Goal: Task Accomplishment & Management: Manage account settings

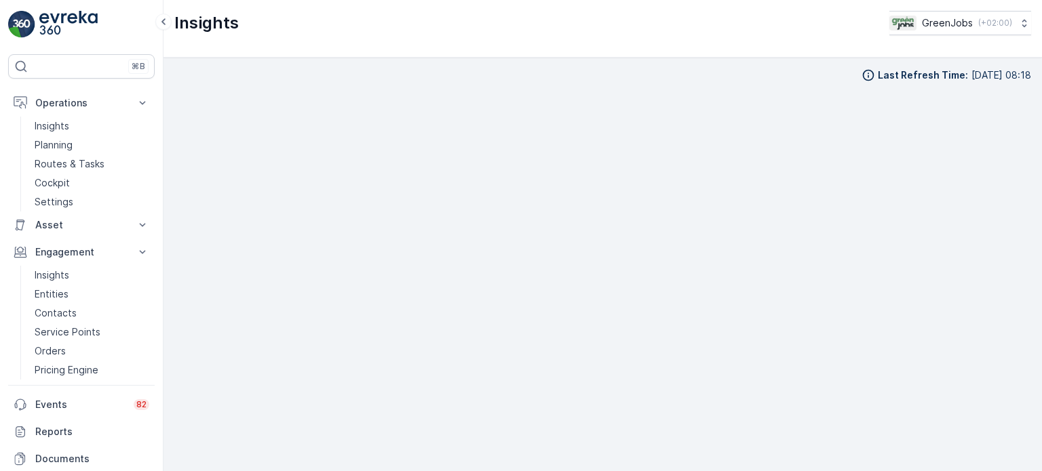
click at [81, 160] on p "Routes & Tasks" at bounding box center [70, 164] width 70 height 14
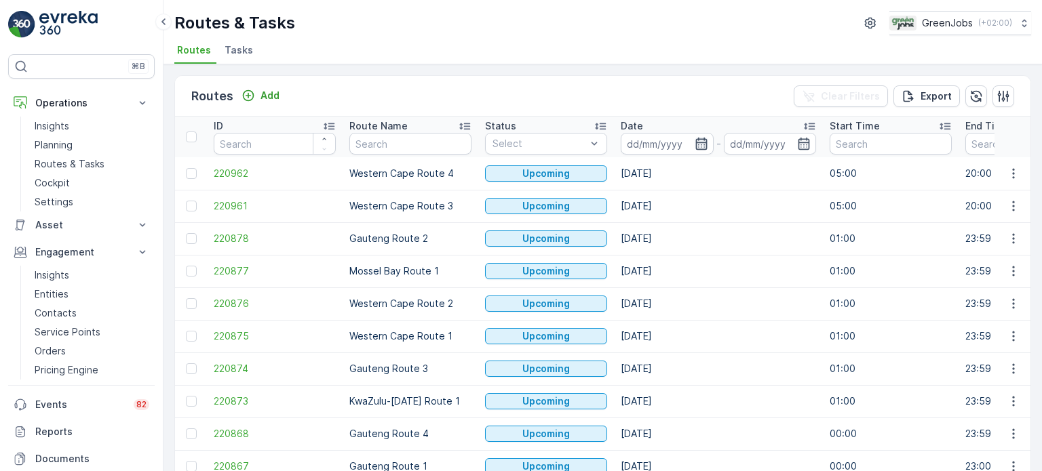
click at [699, 145] on icon "button" at bounding box center [701, 144] width 14 height 14
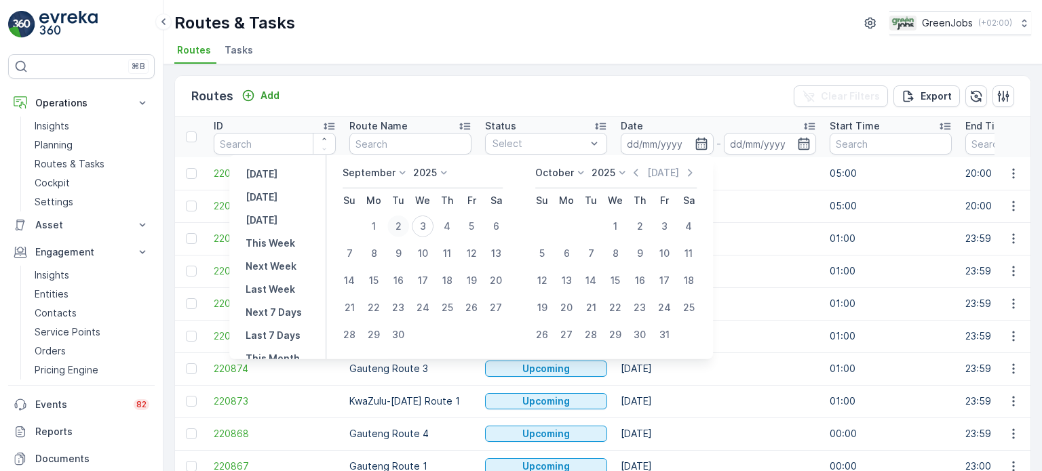
click at [405, 224] on div "2" at bounding box center [398, 227] width 22 height 22
type input "[DATE]"
click at [402, 224] on div "2" at bounding box center [398, 227] width 22 height 22
type input "[DATE]"
click at [402, 224] on div "2" at bounding box center [398, 227] width 22 height 22
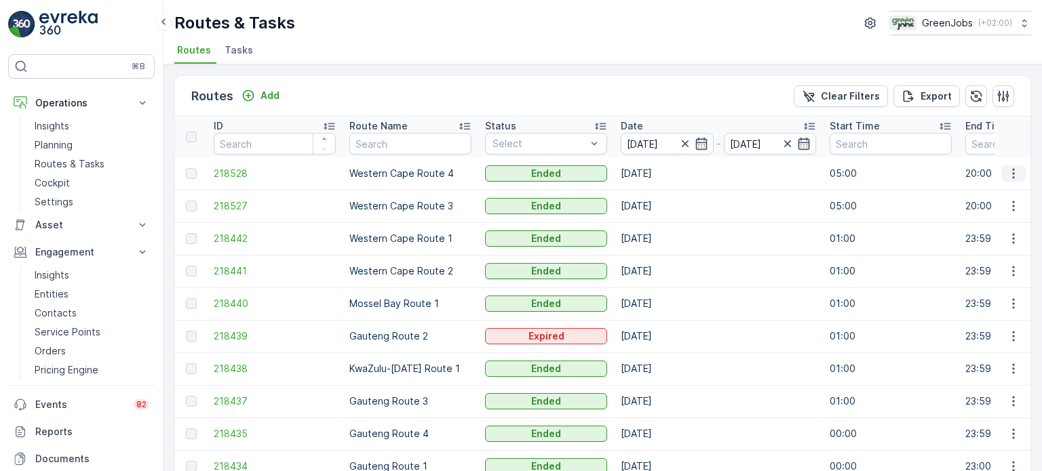
click at [1007, 178] on icon "button" at bounding box center [1013, 174] width 14 height 14
click at [989, 195] on span "See More Details" at bounding box center [981, 193] width 79 height 14
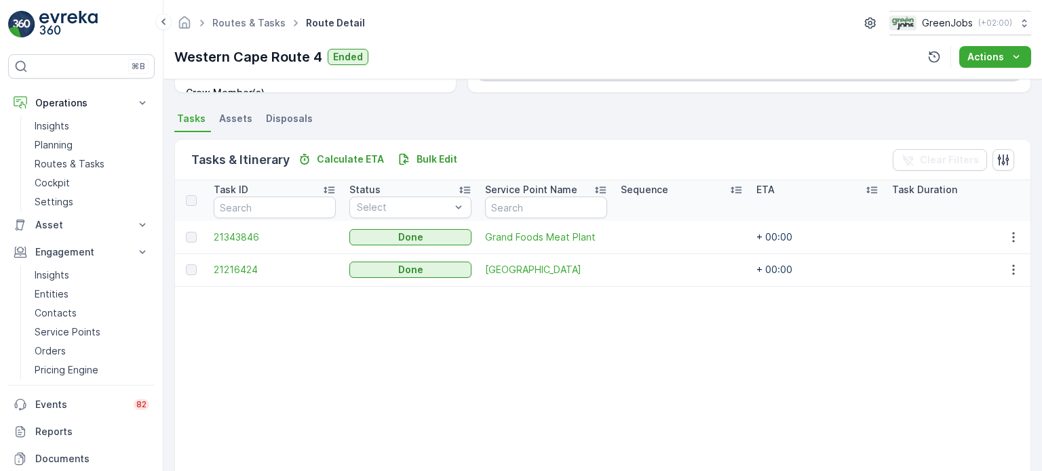
scroll to position [271, 0]
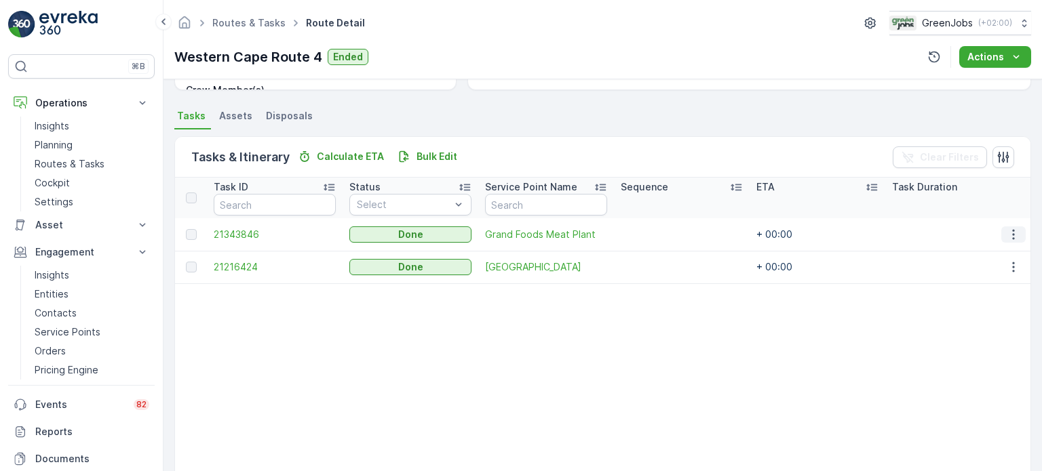
click at [1006, 233] on icon "button" at bounding box center [1013, 235] width 14 height 14
click at [986, 254] on span "See More Details" at bounding box center [996, 254] width 79 height 14
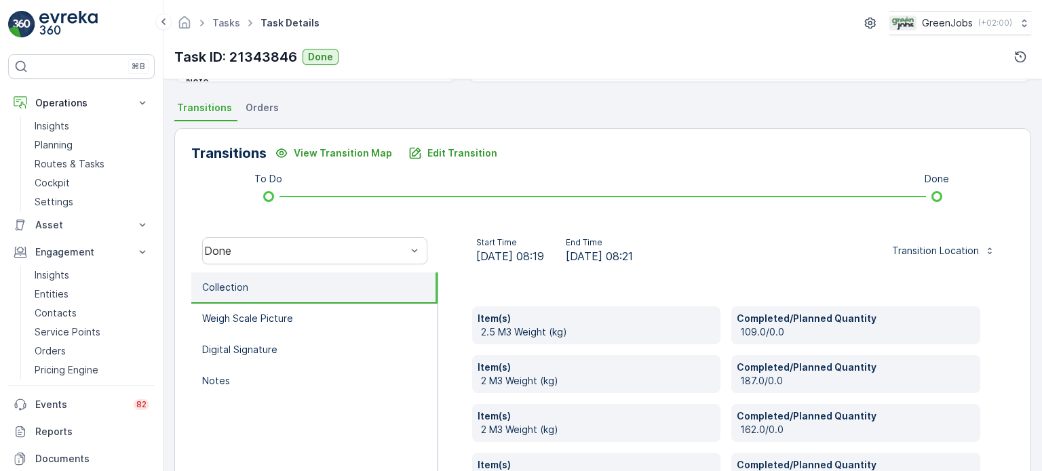
scroll to position [269, 0]
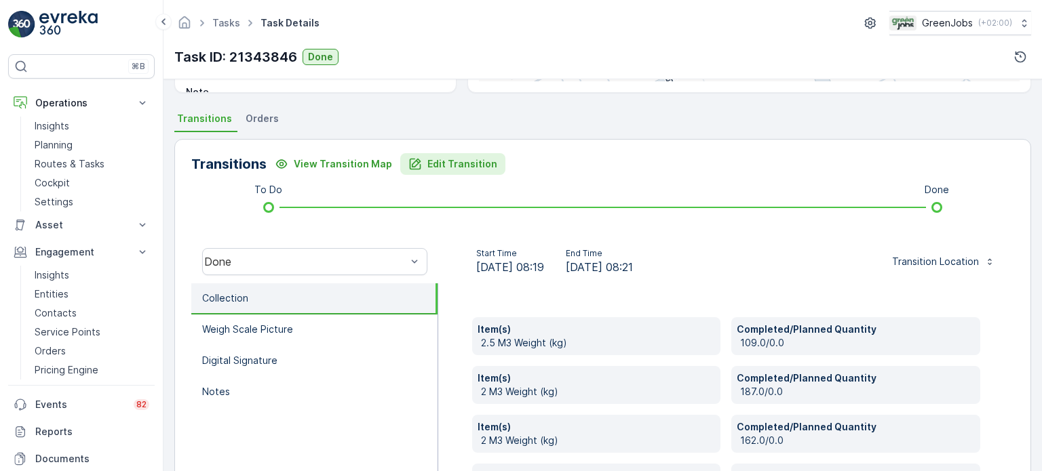
click at [442, 168] on p "Edit Transition" at bounding box center [462, 164] width 70 height 14
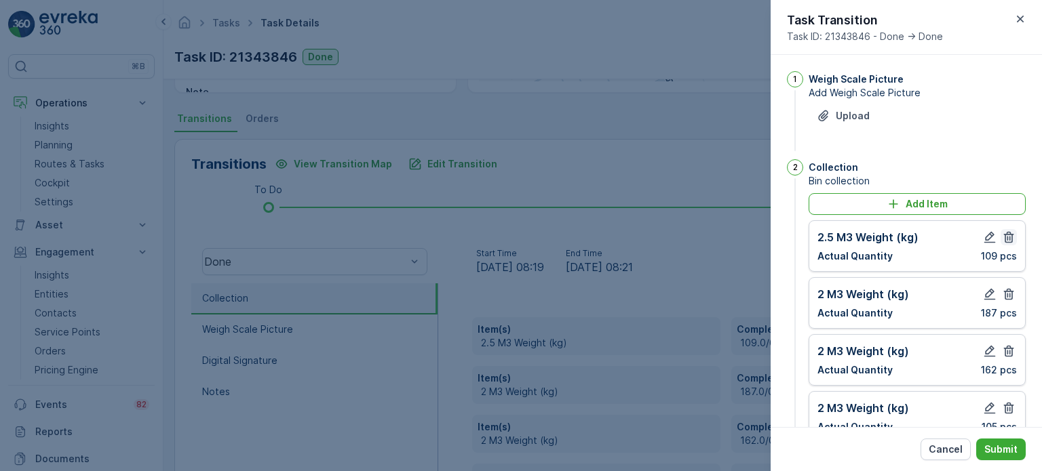
click at [1006, 237] on icon "button" at bounding box center [1009, 238] width 14 height 14
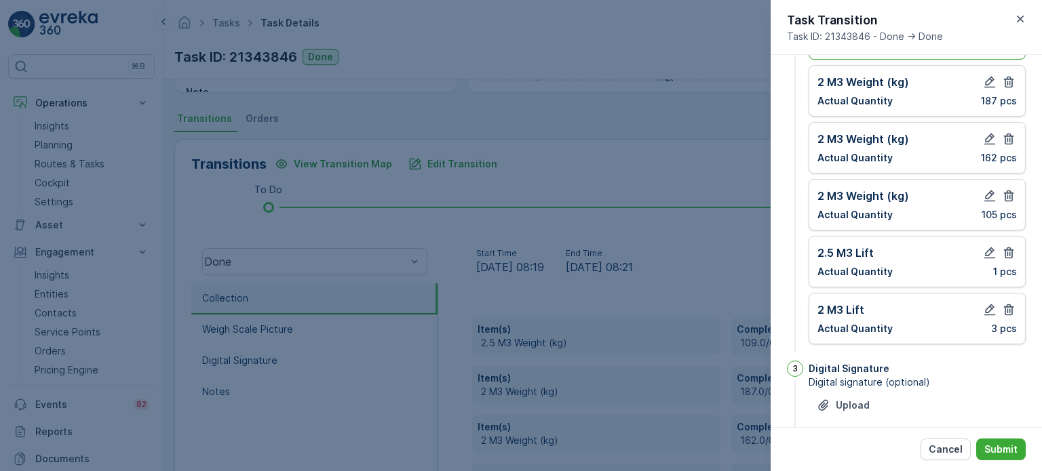
scroll to position [136, 0]
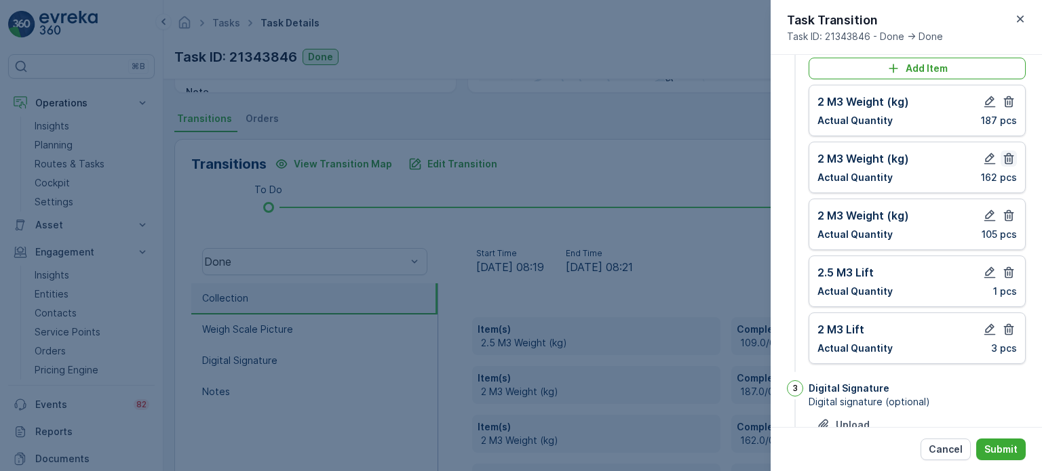
click at [1008, 100] on icon "button" at bounding box center [1009, 102] width 10 height 12
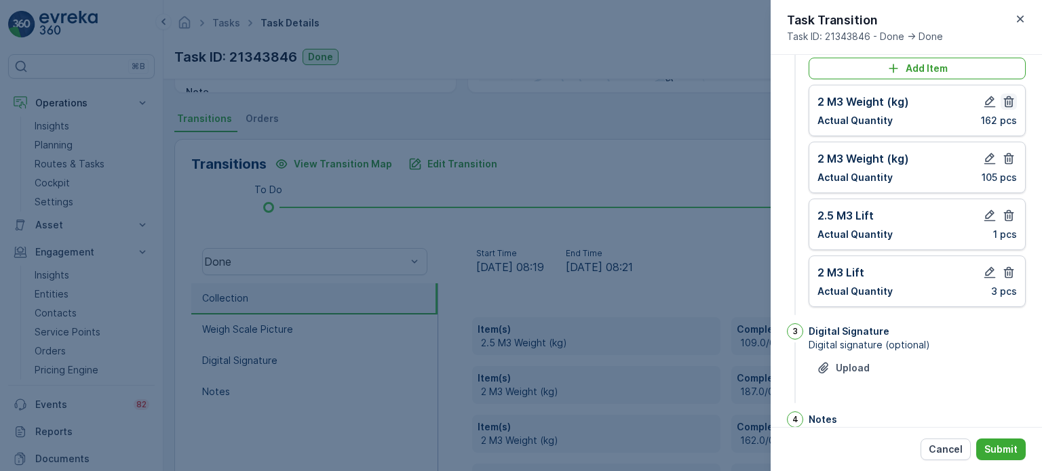
click at [1008, 103] on icon "button" at bounding box center [1009, 102] width 14 height 14
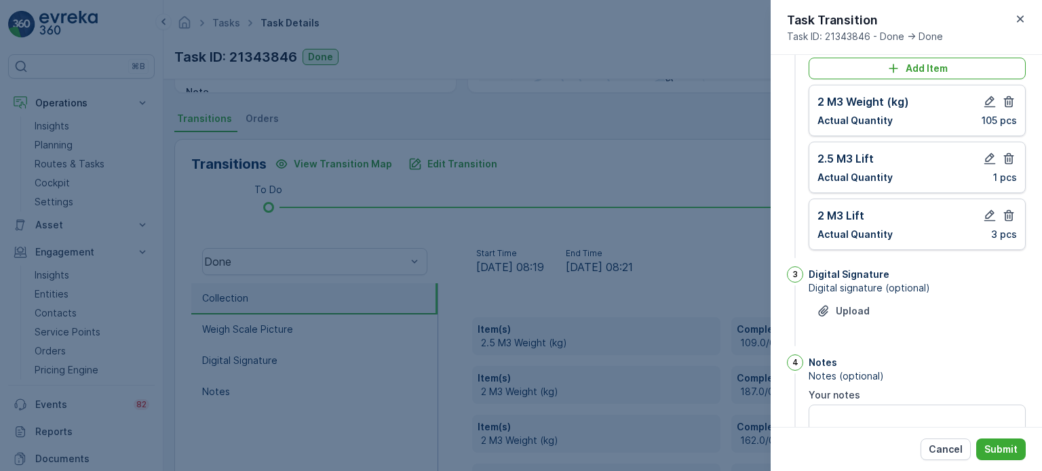
click at [1008, 103] on icon "button" at bounding box center [1009, 102] width 14 height 14
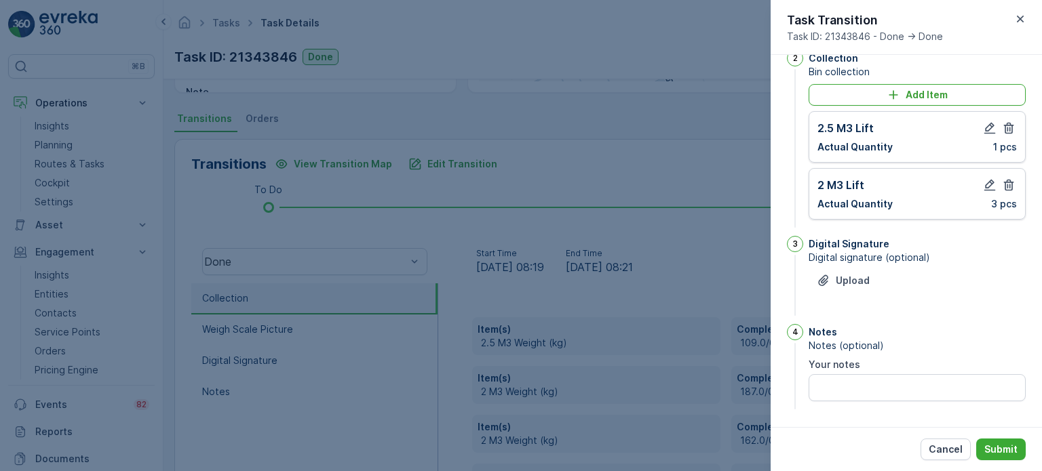
drag, startPoint x: 1007, startPoint y: 130, endPoint x: 1013, endPoint y: 168, distance: 38.5
click at [1008, 135] on button "button" at bounding box center [1008, 128] width 16 height 16
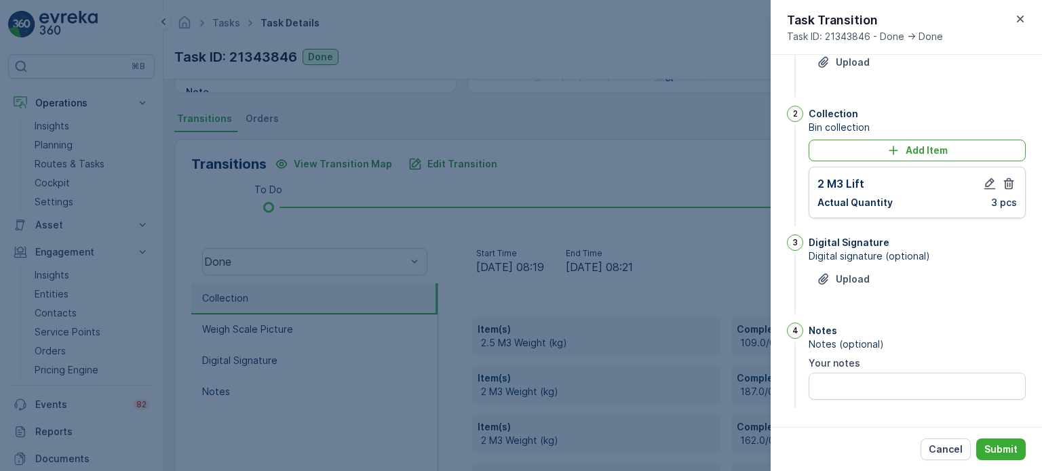
scroll to position [52, 0]
click at [1006, 188] on icon "button" at bounding box center [1009, 185] width 14 height 14
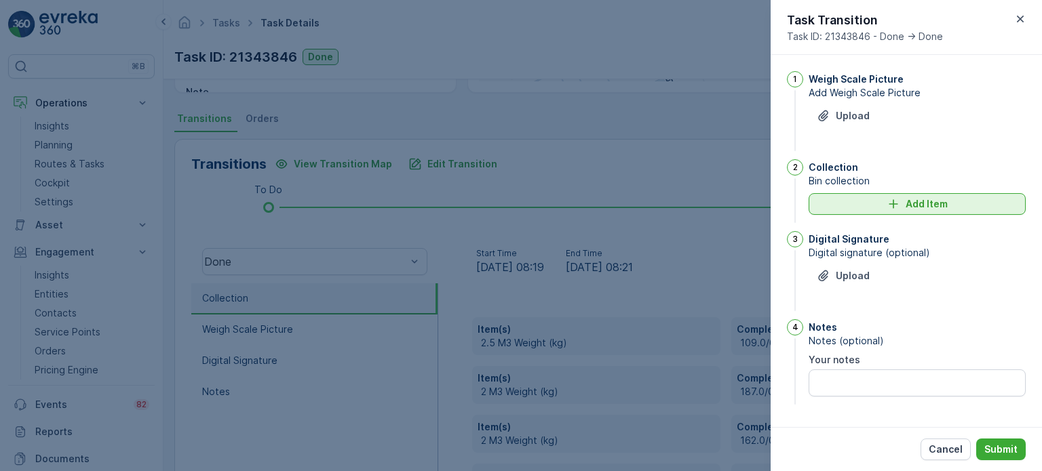
click at [873, 210] on div "Add Item" at bounding box center [916, 204] width 201 height 14
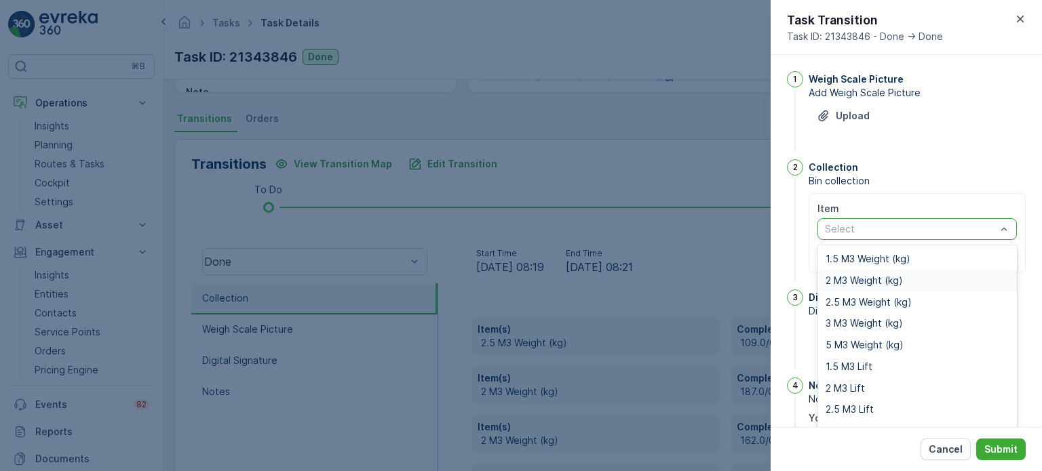
click at [844, 281] on span "2 M3 Weight (kg)" at bounding box center [863, 280] width 77 height 11
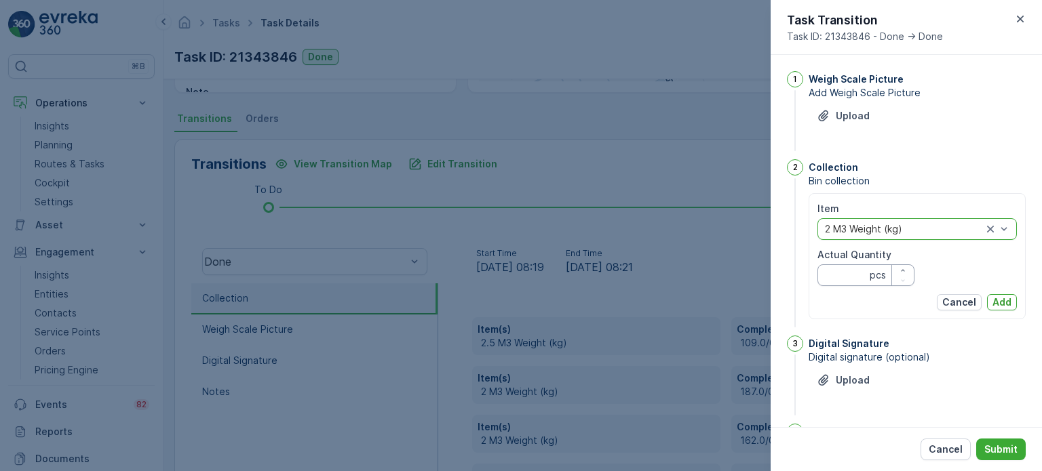
click at [840, 269] on Quantity "Actual Quantity" at bounding box center [865, 275] width 97 height 22
type Quantity "0"
click at [1006, 296] on p "Add" at bounding box center [1001, 303] width 19 height 14
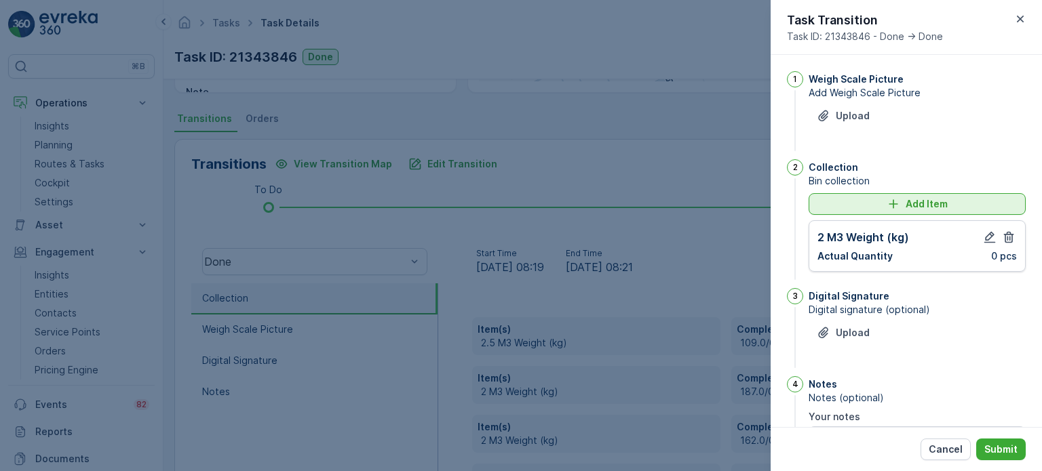
click at [838, 212] on button "Add Item" at bounding box center [916, 204] width 217 height 22
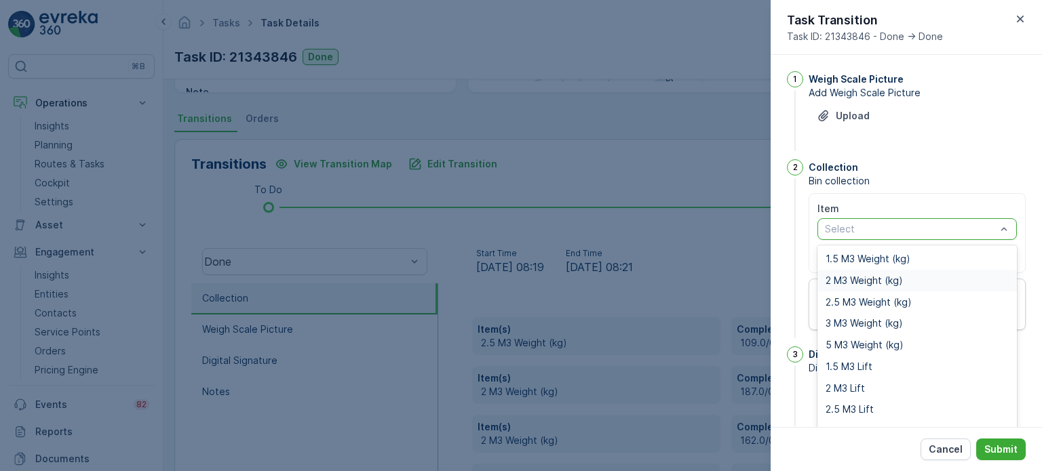
click at [858, 279] on span "2 M3 Weight (kg)" at bounding box center [863, 280] width 77 height 11
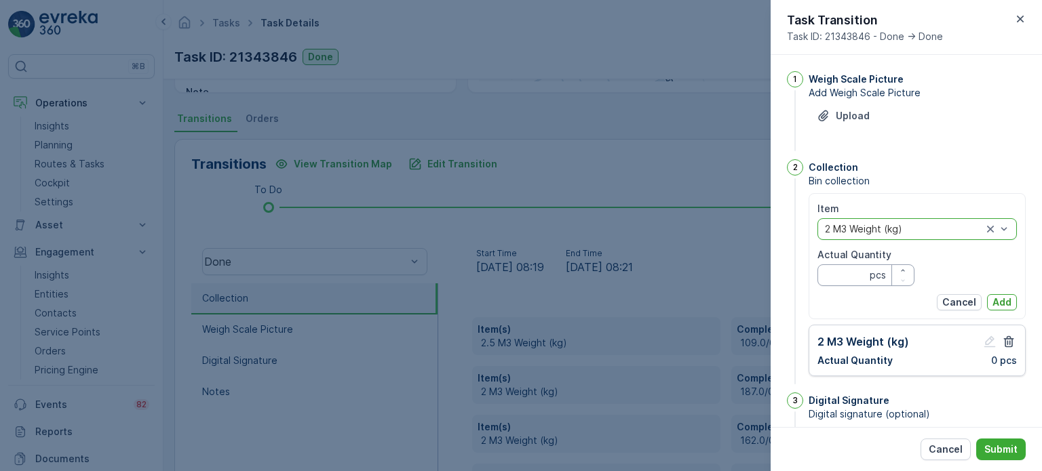
click at [860, 273] on Quantity "Actual Quantity" at bounding box center [865, 275] width 97 height 22
type Quantity "0"
click at [995, 302] on p "Add" at bounding box center [1001, 303] width 19 height 14
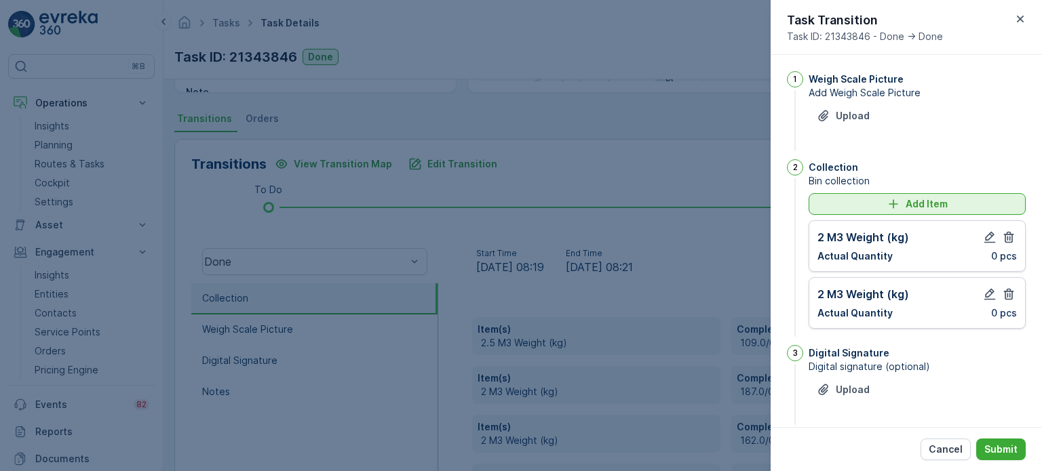
click at [828, 213] on button "Add Item" at bounding box center [916, 204] width 217 height 22
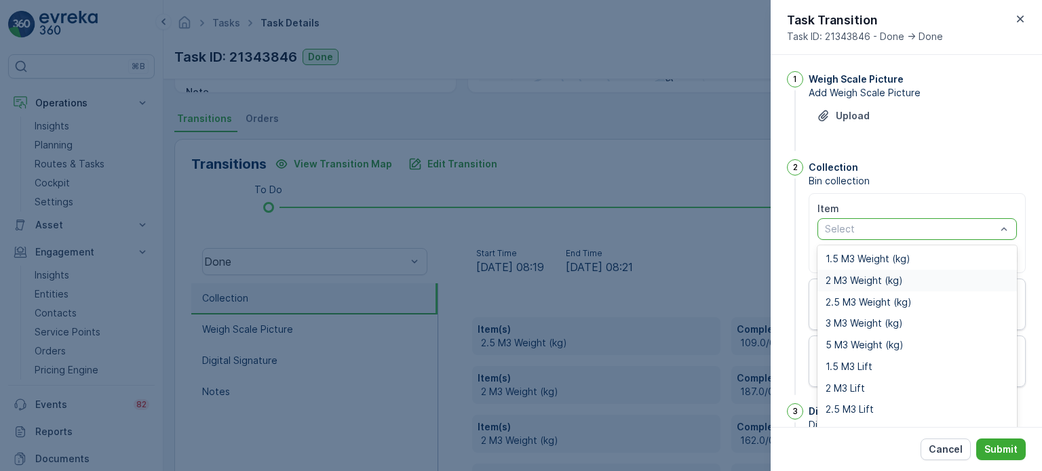
click at [860, 279] on span "2 M3 Weight (kg)" at bounding box center [863, 280] width 77 height 11
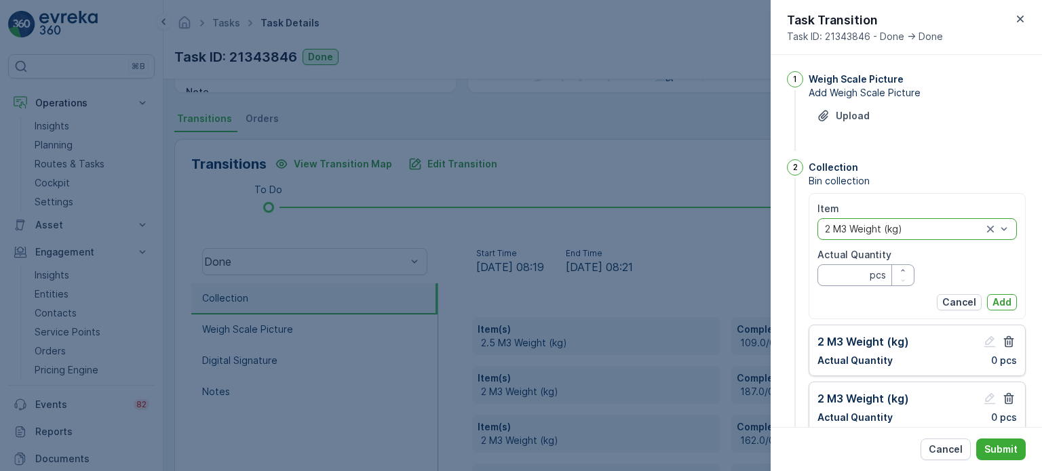
click at [837, 279] on Quantity "Actual Quantity" at bounding box center [865, 275] width 97 height 22
type Quantity "0"
click at [995, 302] on p "Add" at bounding box center [1001, 303] width 19 height 14
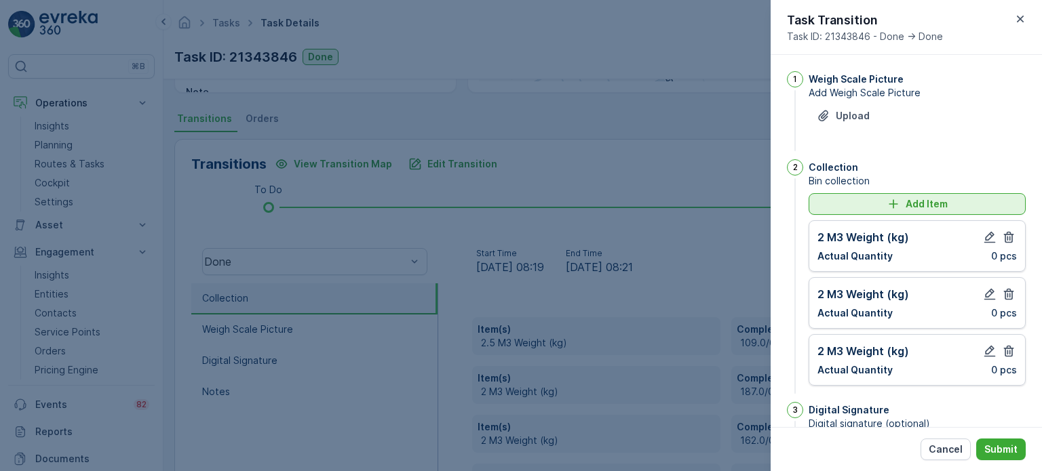
click at [853, 210] on button "Add Item" at bounding box center [916, 204] width 217 height 22
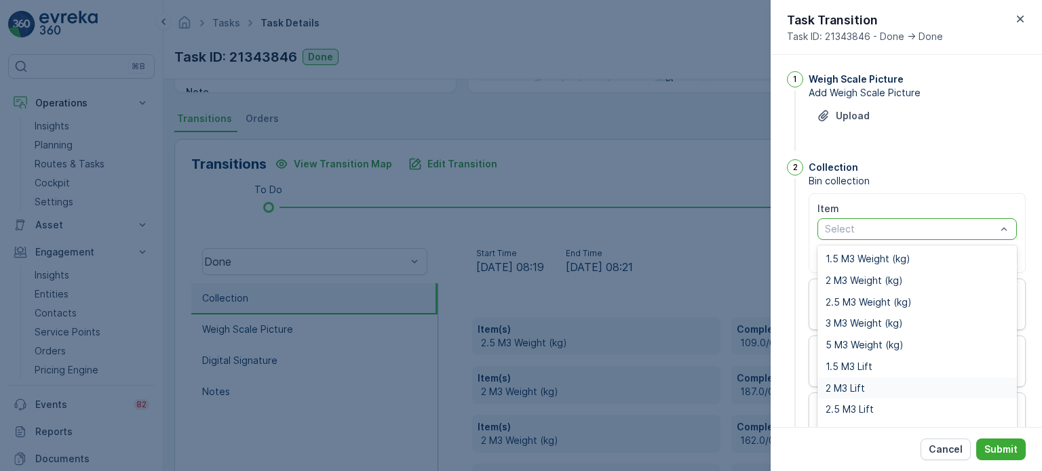
scroll to position [17, 0]
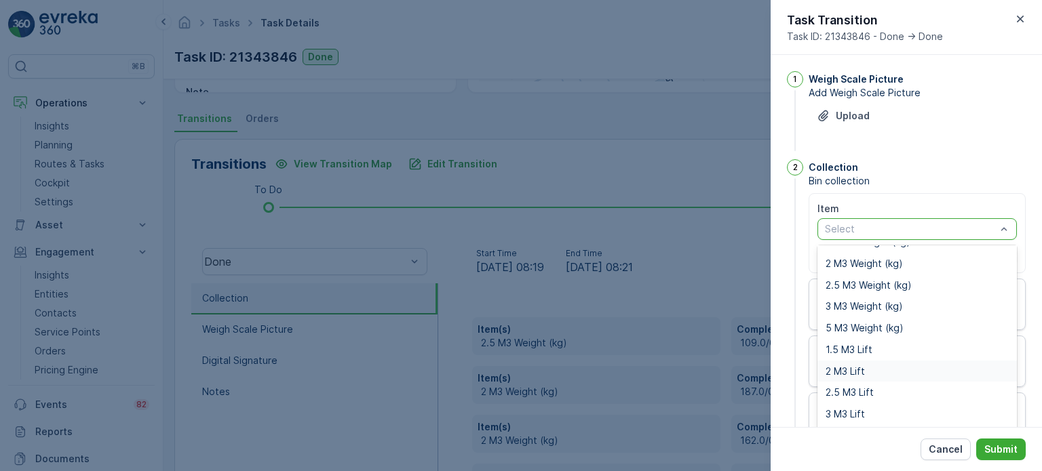
click at [848, 369] on span "2 M3 Lift" at bounding box center [844, 371] width 39 height 11
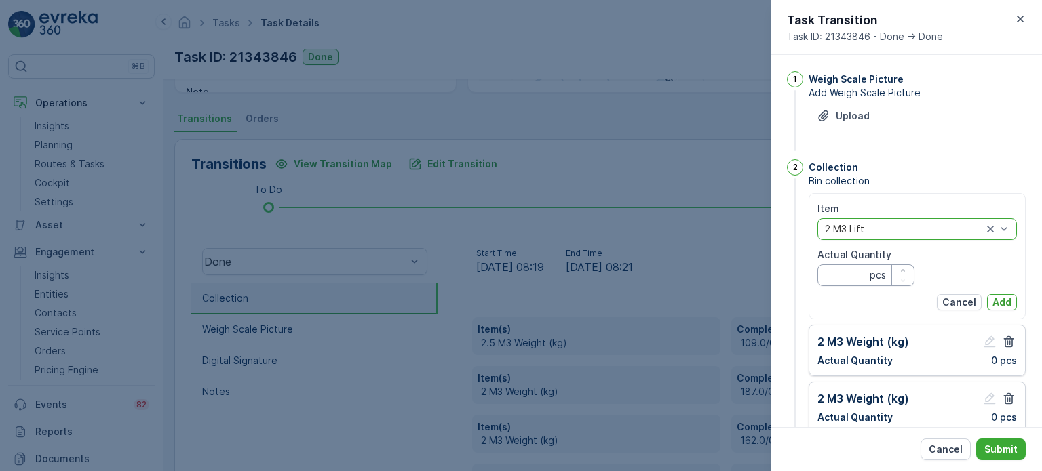
click at [844, 273] on Quantity "Actual Quantity" at bounding box center [865, 275] width 97 height 22
type Quantity "3"
click at [1002, 300] on p "Add" at bounding box center [1001, 303] width 19 height 14
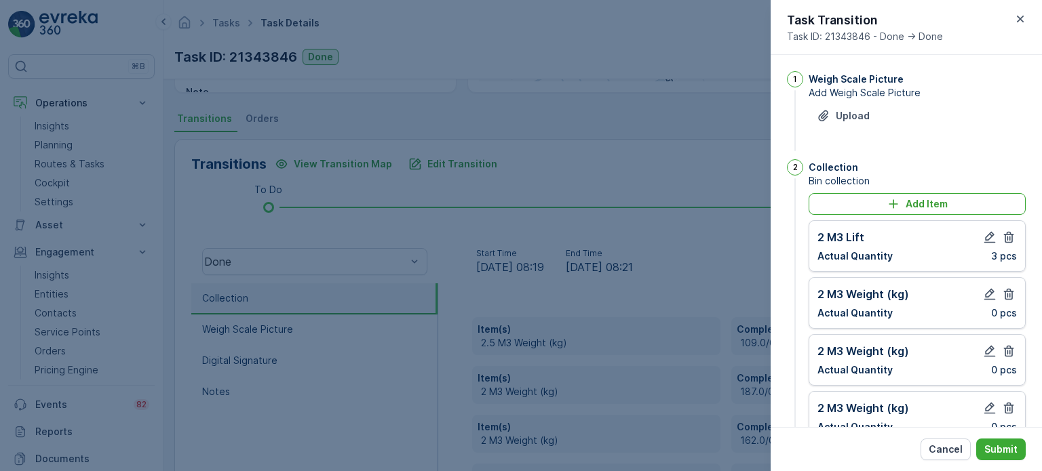
scroll to position [68, 0]
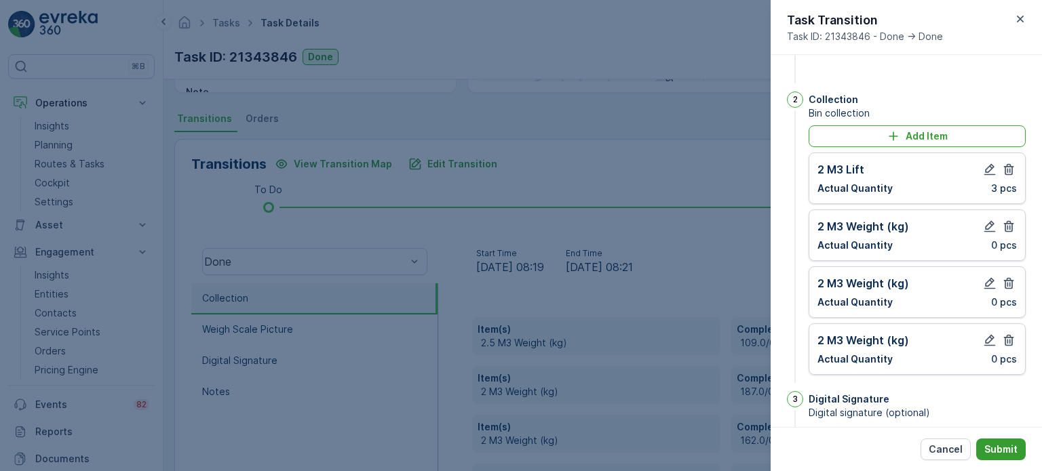
click at [1001, 452] on p "Submit" at bounding box center [1000, 450] width 33 height 14
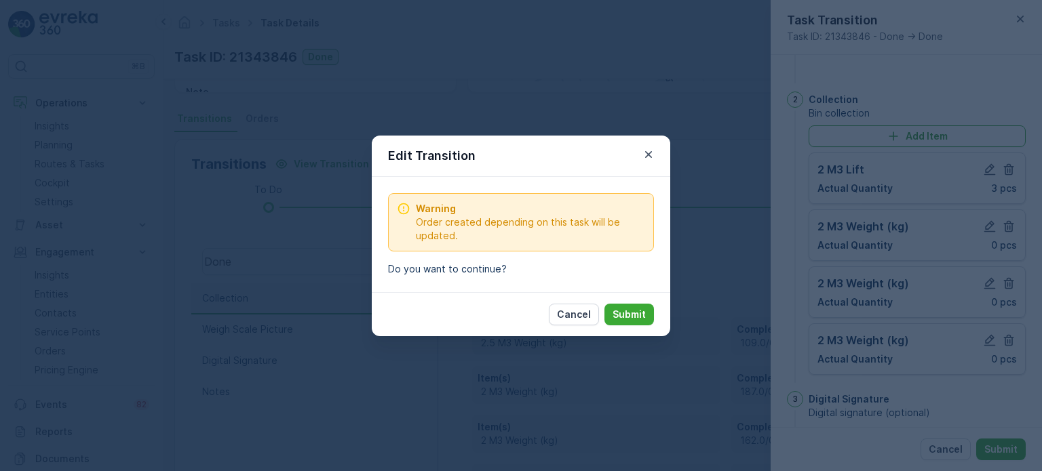
click at [643, 311] on p "Submit" at bounding box center [628, 315] width 33 height 14
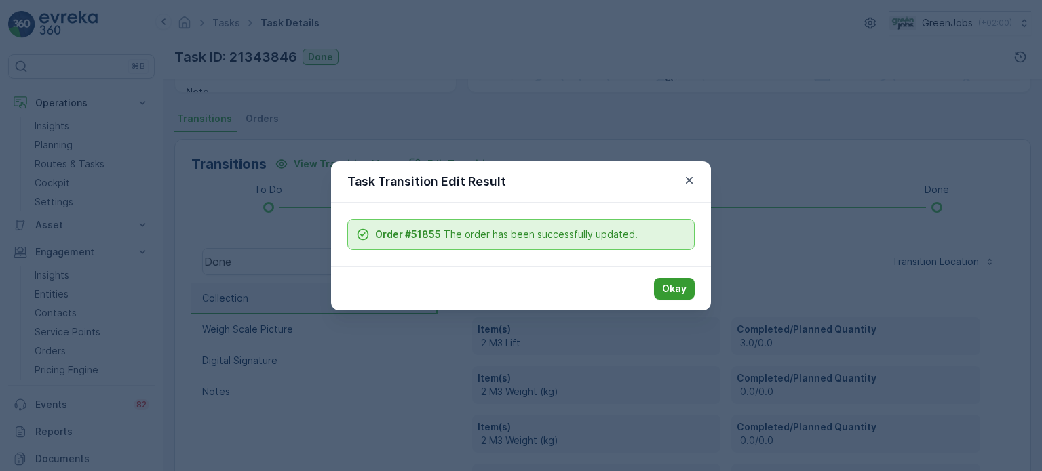
click at [675, 290] on p "Okay" at bounding box center [674, 289] width 24 height 14
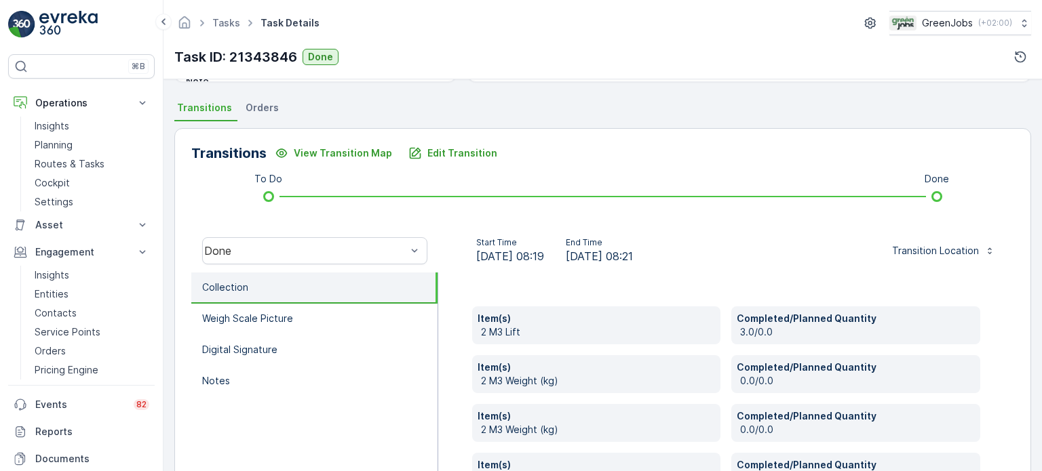
scroll to position [111, 0]
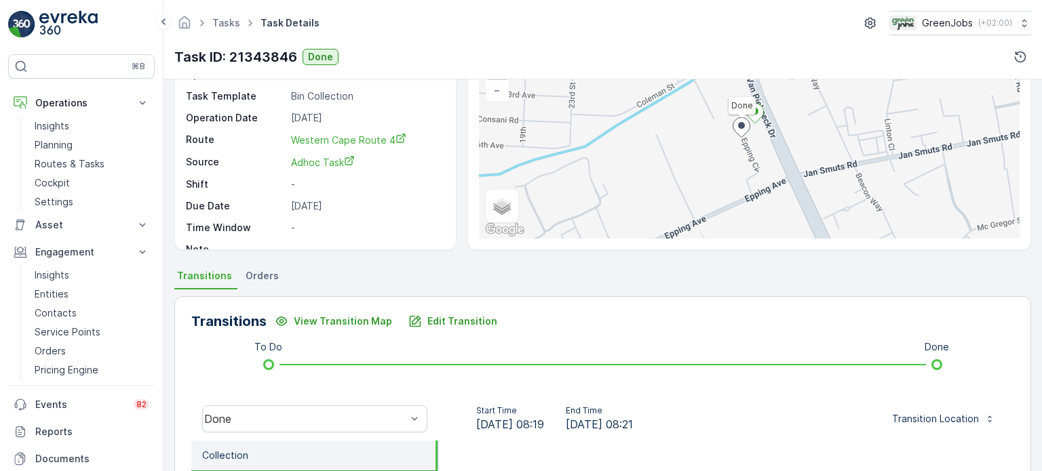
click at [252, 273] on span "Orders" at bounding box center [261, 276] width 33 height 14
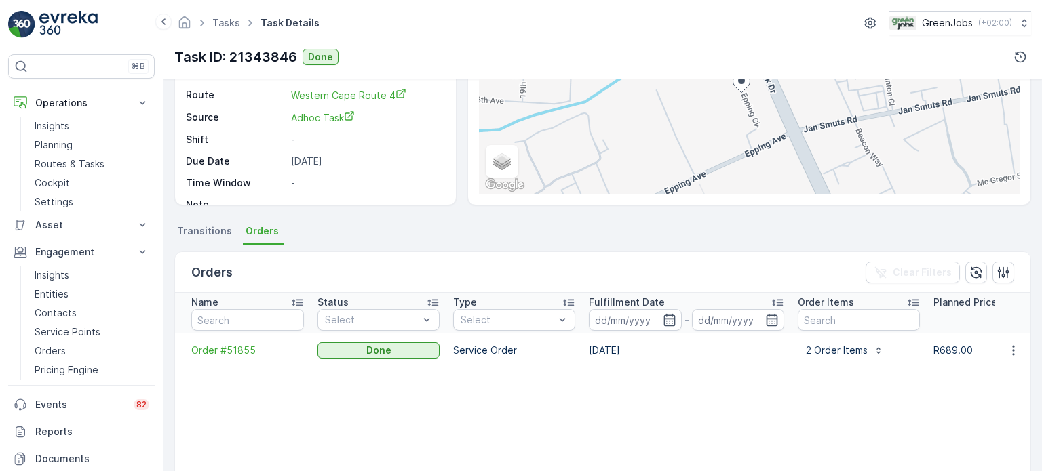
scroll to position [179, 0]
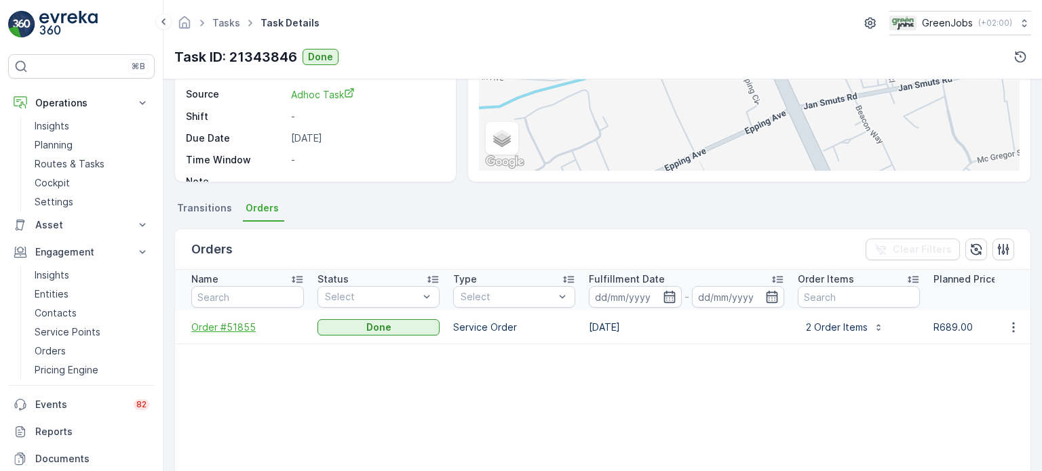
click at [233, 325] on span "Order #51855" at bounding box center [247, 328] width 113 height 14
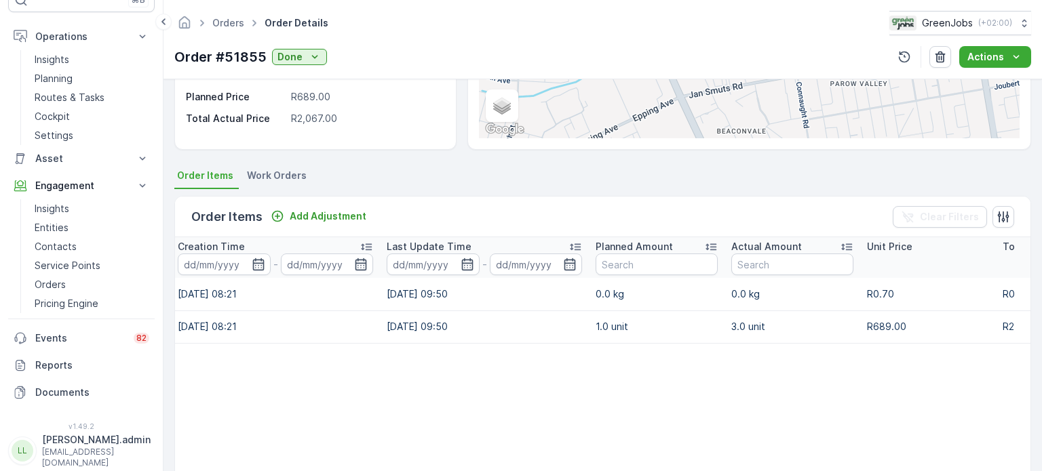
scroll to position [203, 0]
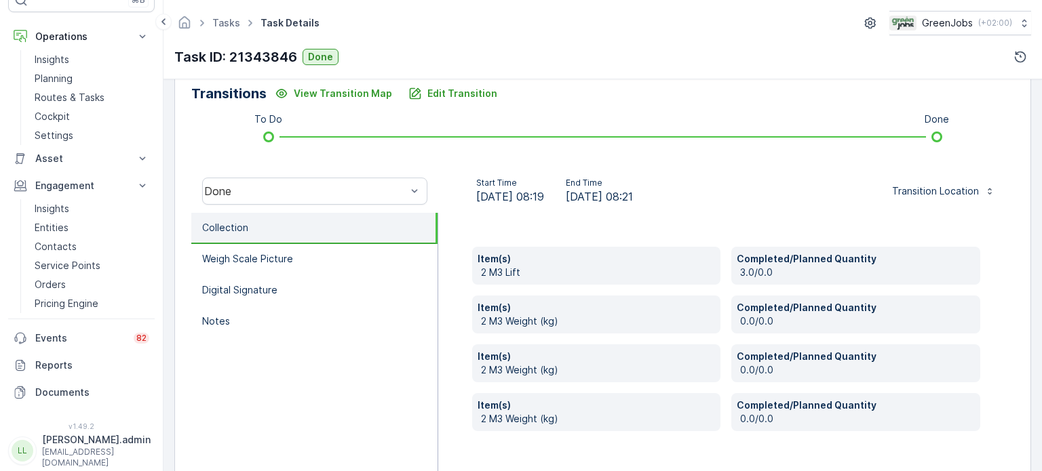
scroll to position [382, 0]
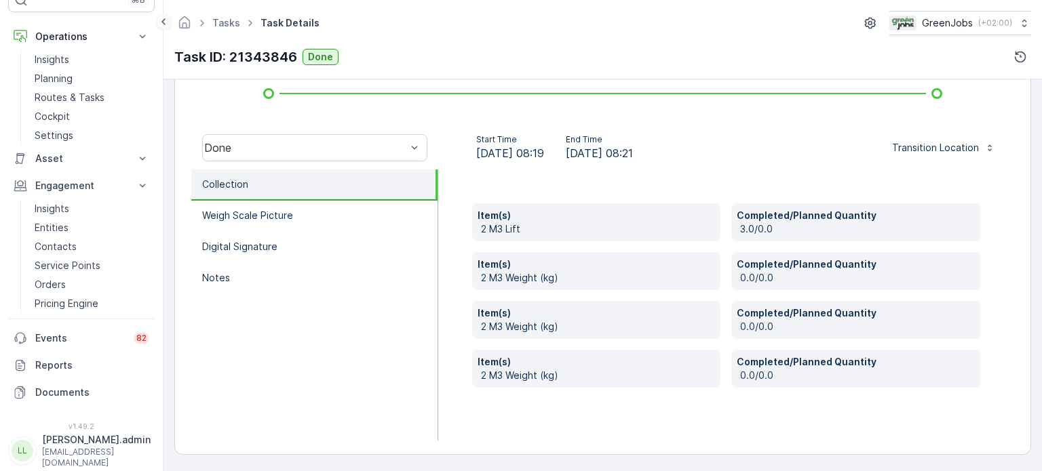
click at [161, 18] on icon at bounding box center [163, 22] width 15 height 16
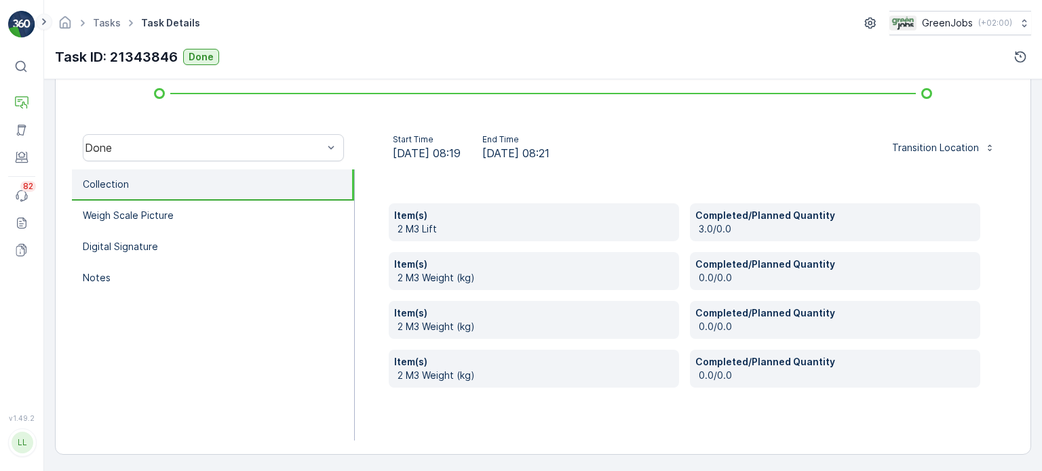
click at [46, 18] on icon at bounding box center [44, 22] width 15 height 16
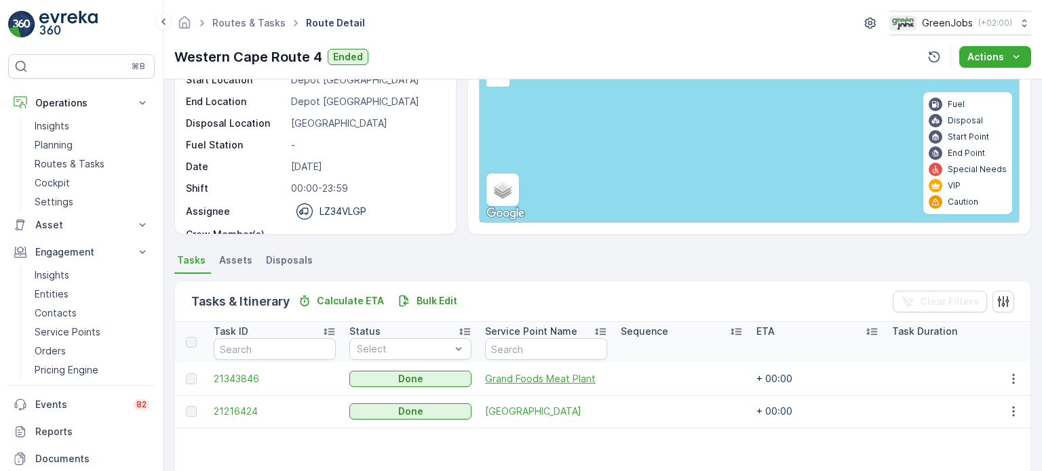
scroll to position [136, 0]
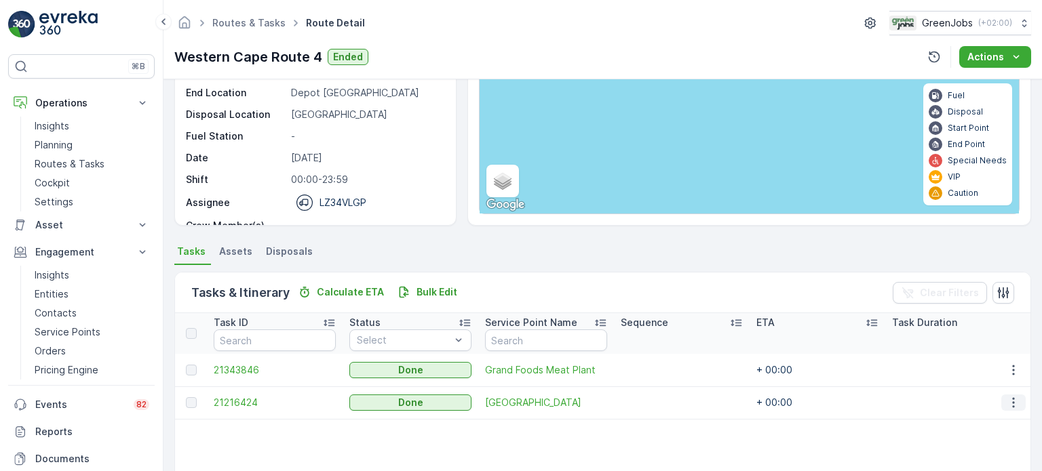
click at [1002, 406] on button "button" at bounding box center [1013, 403] width 24 height 16
click at [993, 416] on span "See More Details" at bounding box center [996, 423] width 79 height 14
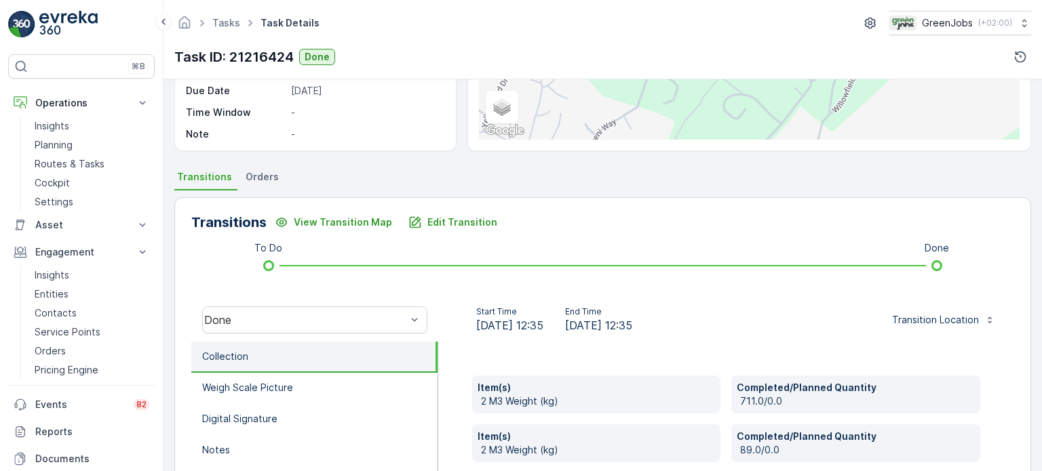
scroll to position [271, 0]
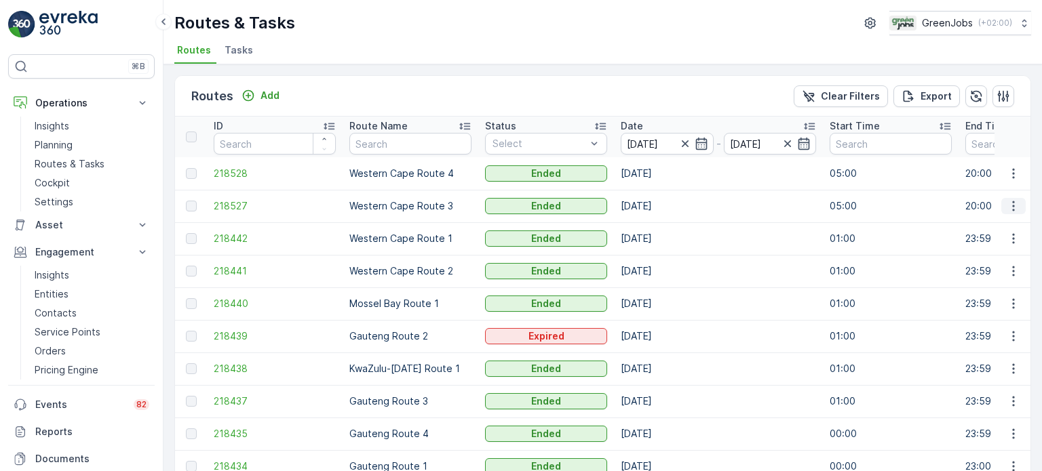
click at [1007, 208] on icon "button" at bounding box center [1013, 206] width 14 height 14
click at [973, 222] on span "See More Details" at bounding box center [981, 226] width 79 height 14
click at [1008, 269] on icon "button" at bounding box center [1013, 271] width 14 height 14
click at [966, 288] on span "See More Details" at bounding box center [981, 291] width 79 height 14
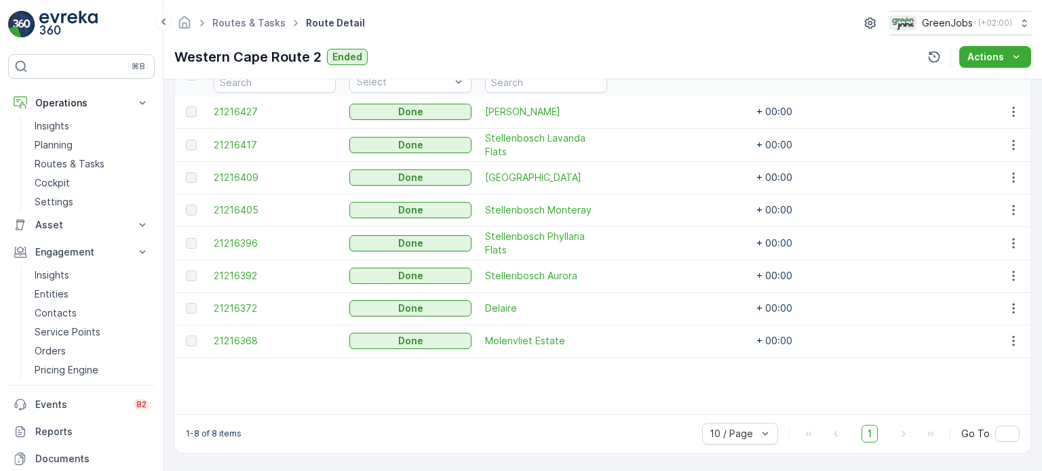
scroll to position [331, 0]
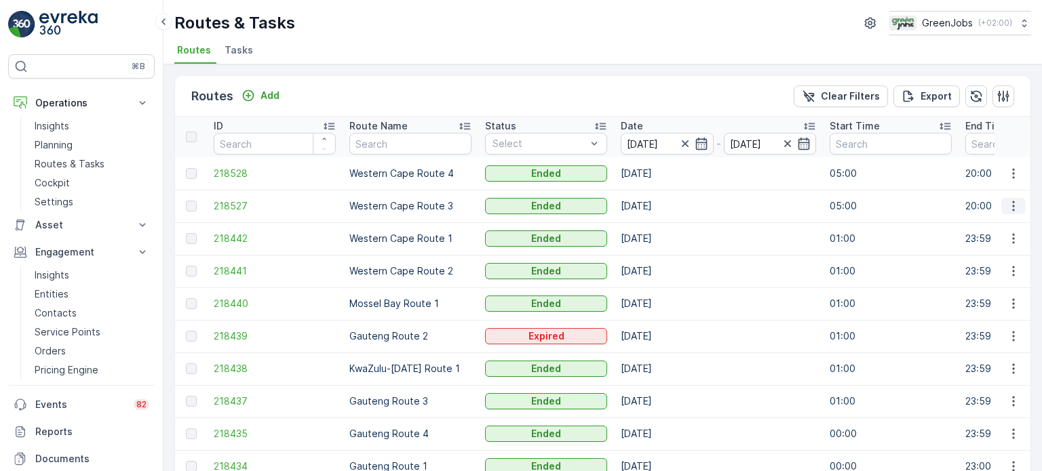
click at [1017, 208] on button "button" at bounding box center [1013, 206] width 24 height 16
click at [991, 224] on span "See More Details" at bounding box center [981, 226] width 79 height 14
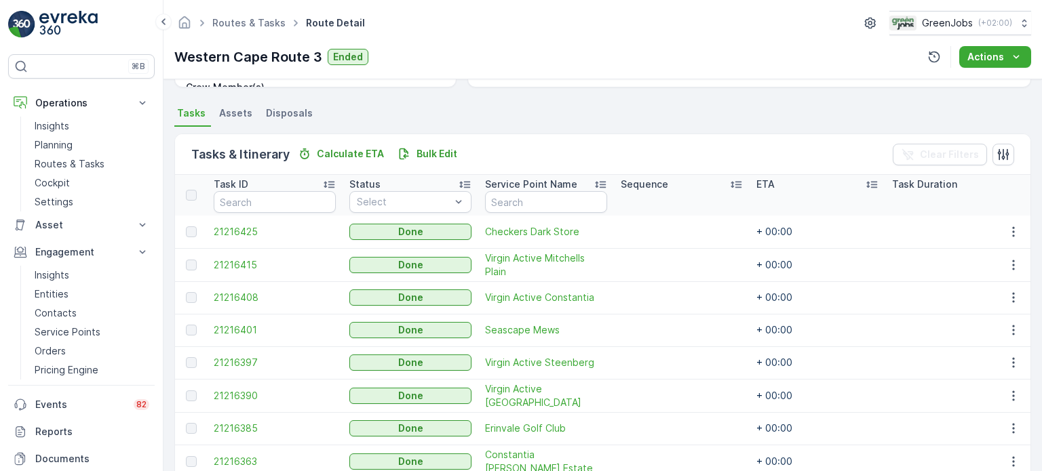
scroll to position [271, 0]
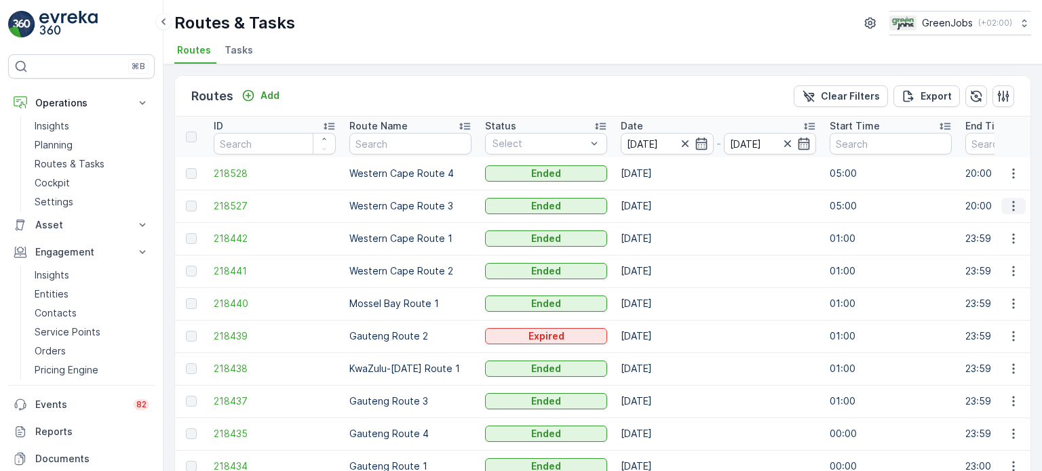
click at [1008, 205] on icon "button" at bounding box center [1013, 206] width 14 height 14
click at [962, 229] on span "See More Details" at bounding box center [981, 226] width 79 height 14
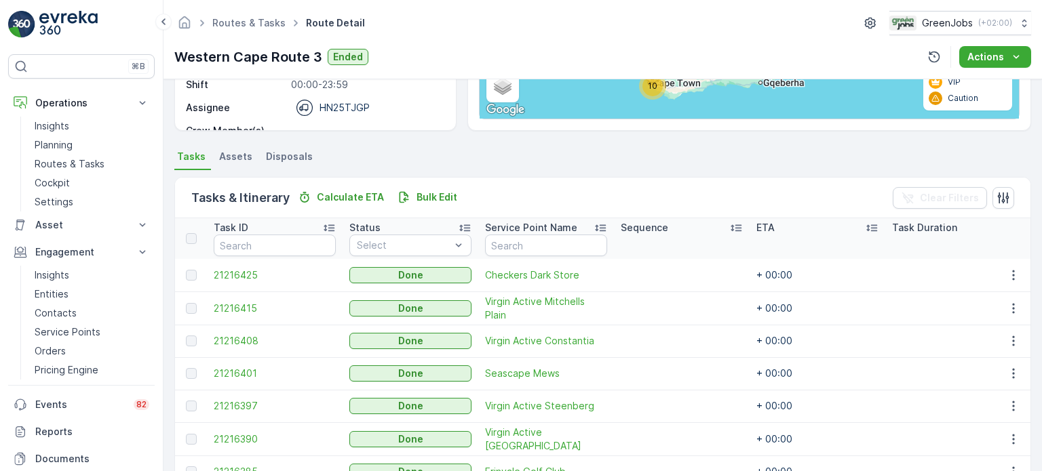
scroll to position [203, 0]
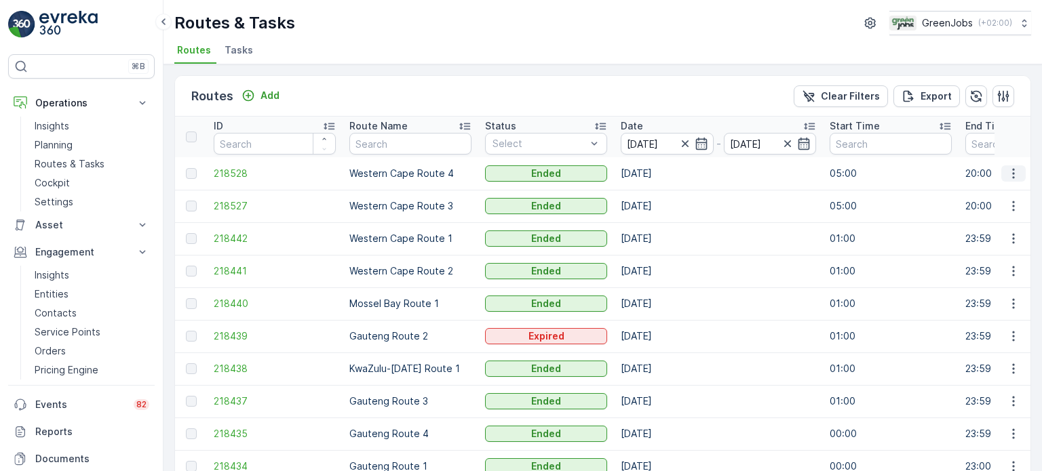
click at [1008, 176] on icon "button" at bounding box center [1013, 174] width 14 height 14
click at [955, 197] on span "See More Details" at bounding box center [981, 193] width 79 height 14
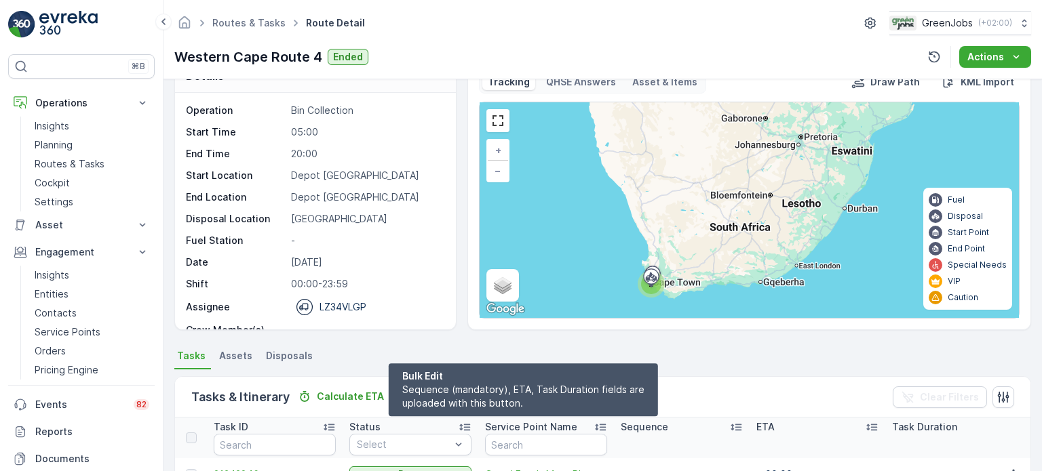
scroll to position [203, 0]
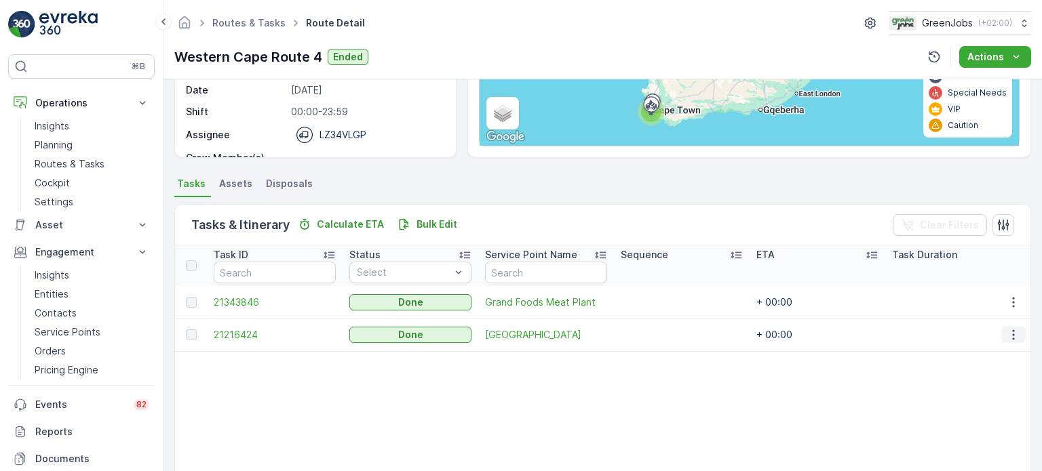
click at [1011, 332] on icon "button" at bounding box center [1013, 335] width 14 height 14
click at [978, 354] on span "See More Details" at bounding box center [996, 355] width 79 height 14
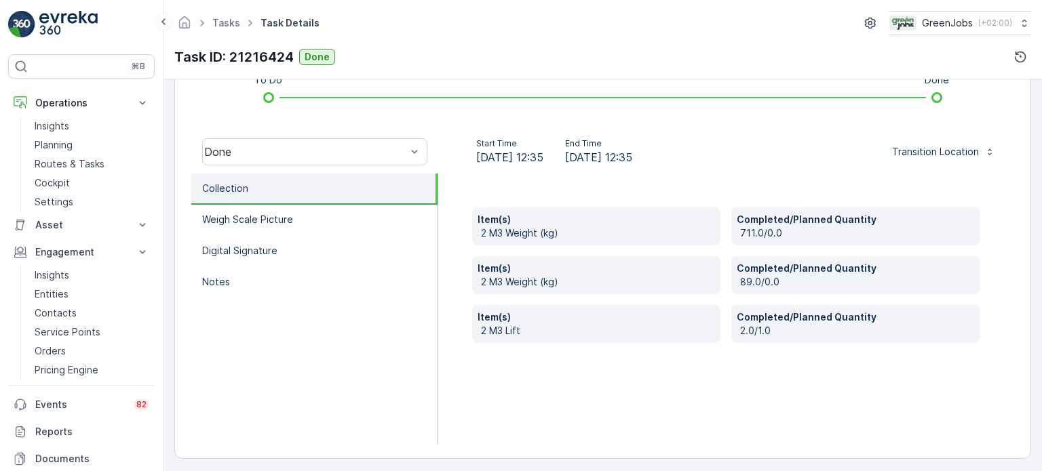
scroll to position [382, 0]
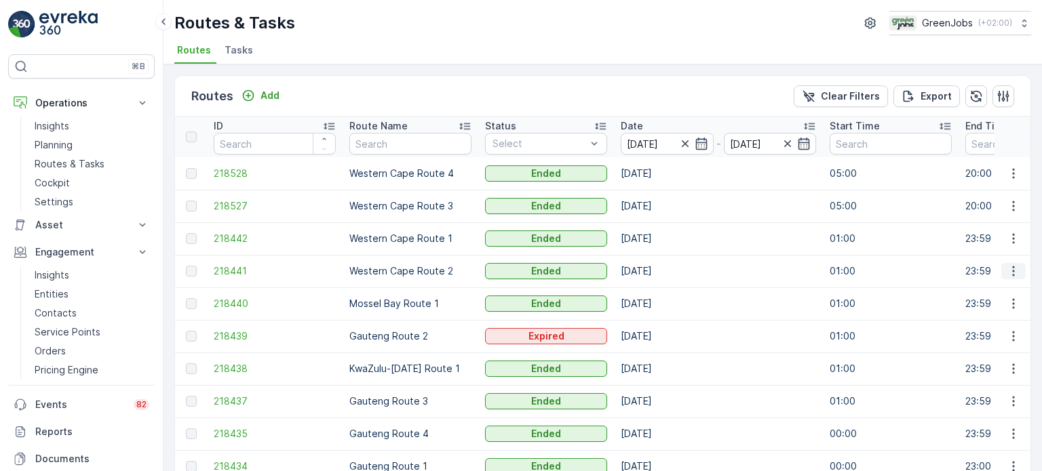
click at [1007, 271] on icon "button" at bounding box center [1013, 271] width 14 height 14
click at [994, 287] on span "See More Details" at bounding box center [981, 291] width 79 height 14
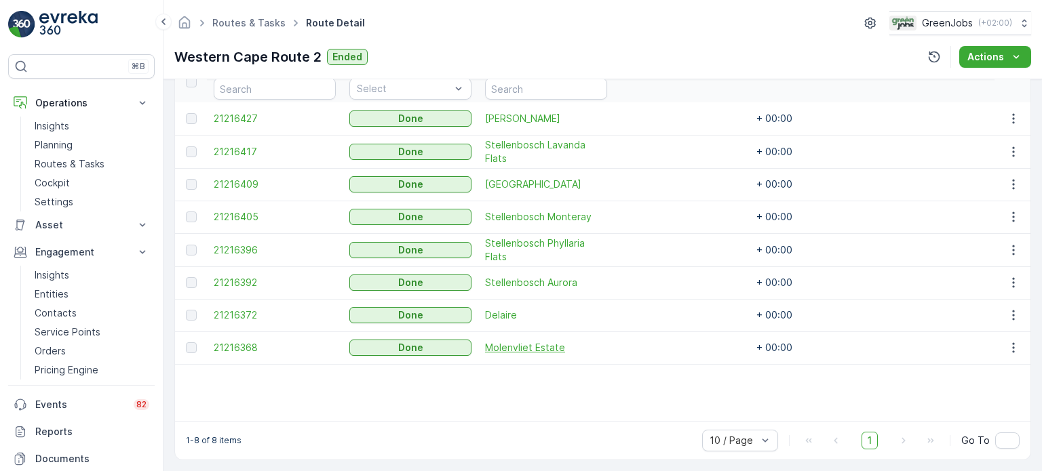
scroll to position [399, 0]
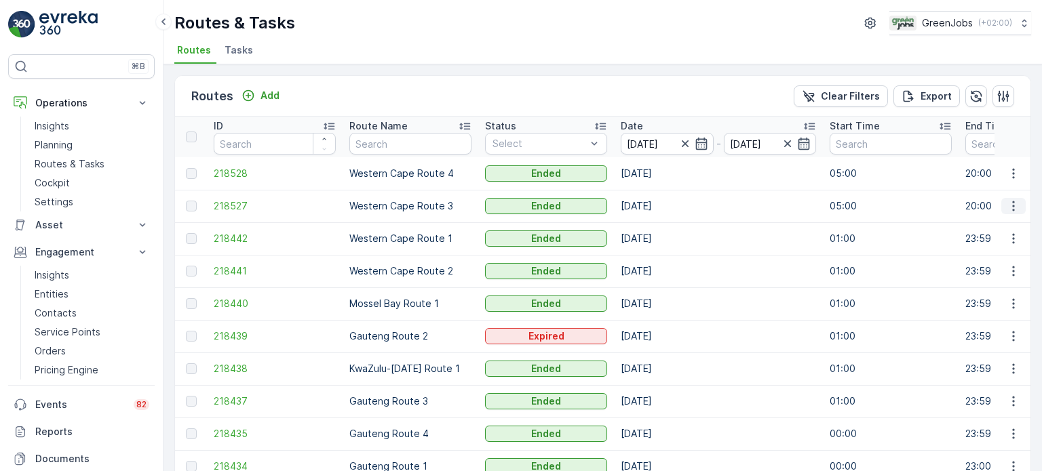
click at [1010, 206] on icon "button" at bounding box center [1013, 206] width 14 height 14
click at [993, 224] on span "See More Details" at bounding box center [981, 226] width 79 height 14
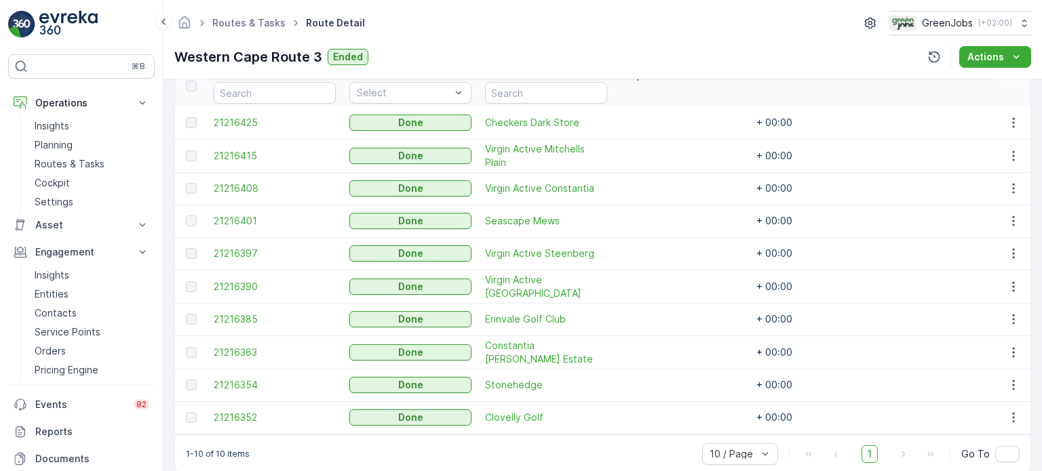
scroll to position [407, 0]
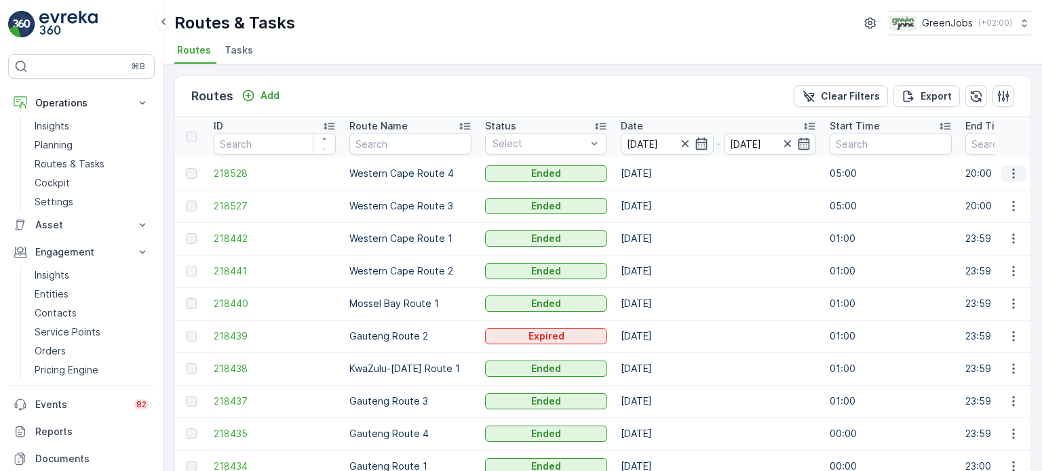
click at [1012, 169] on icon "button" at bounding box center [1013, 174] width 14 height 14
click at [993, 195] on span "See More Details" at bounding box center [981, 193] width 79 height 14
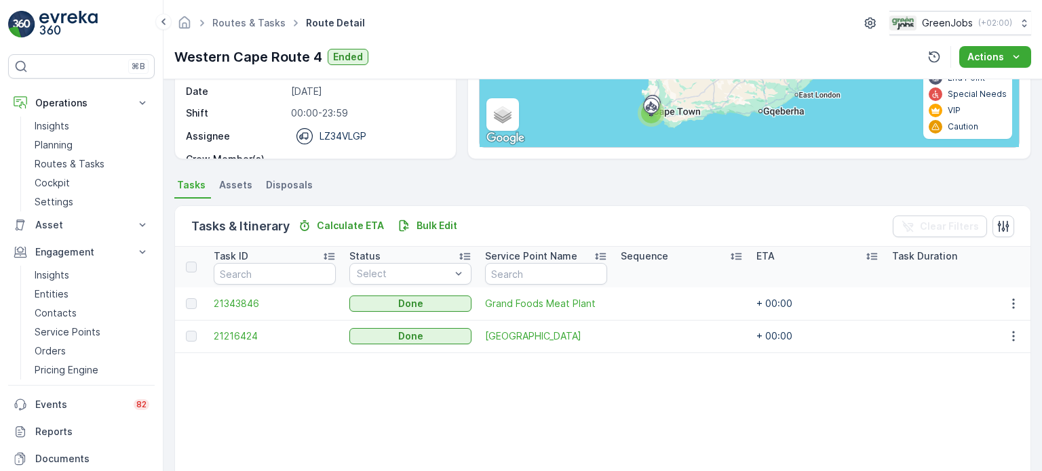
scroll to position [203, 0]
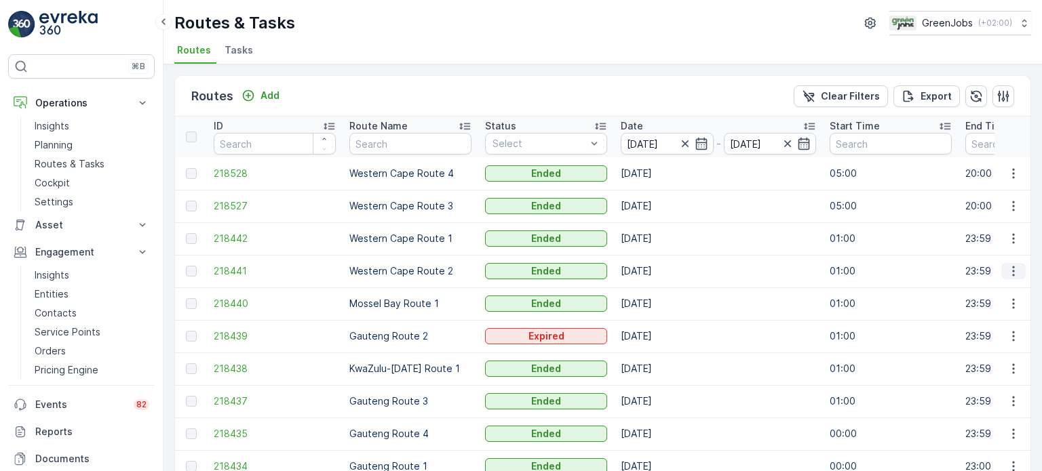
click at [1011, 271] on icon "button" at bounding box center [1013, 271] width 14 height 14
click at [973, 288] on span "See More Details" at bounding box center [981, 291] width 79 height 14
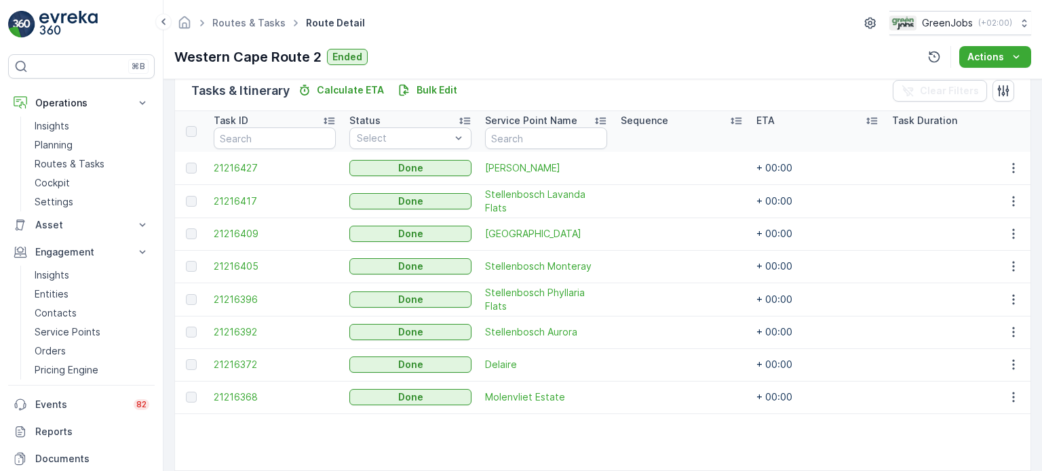
scroll to position [339, 0]
drag, startPoint x: 71, startPoint y: 164, endPoint x: 83, endPoint y: 165, distance: 12.3
click at [71, 164] on p "Routes & Tasks" at bounding box center [70, 164] width 70 height 14
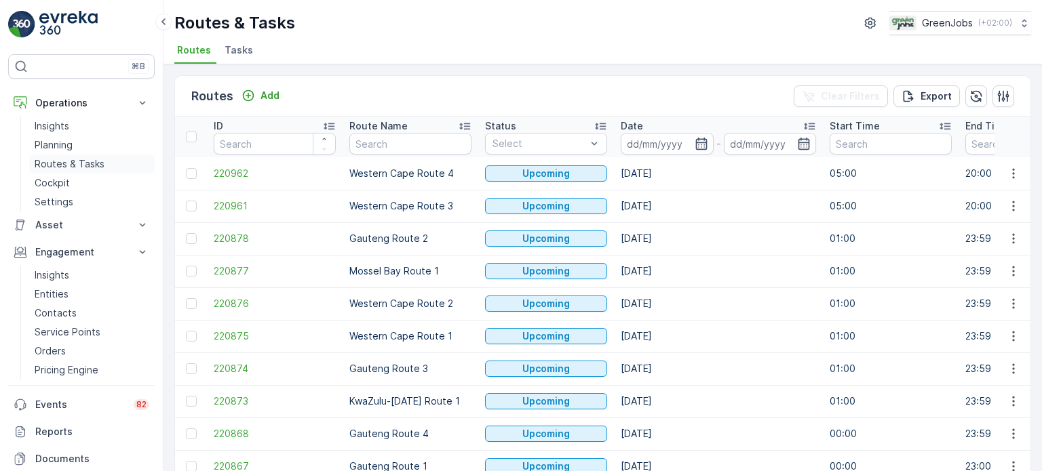
click at [87, 163] on p "Routes & Tasks" at bounding box center [70, 164] width 70 height 14
click at [700, 142] on icon "button" at bounding box center [701, 144] width 12 height 12
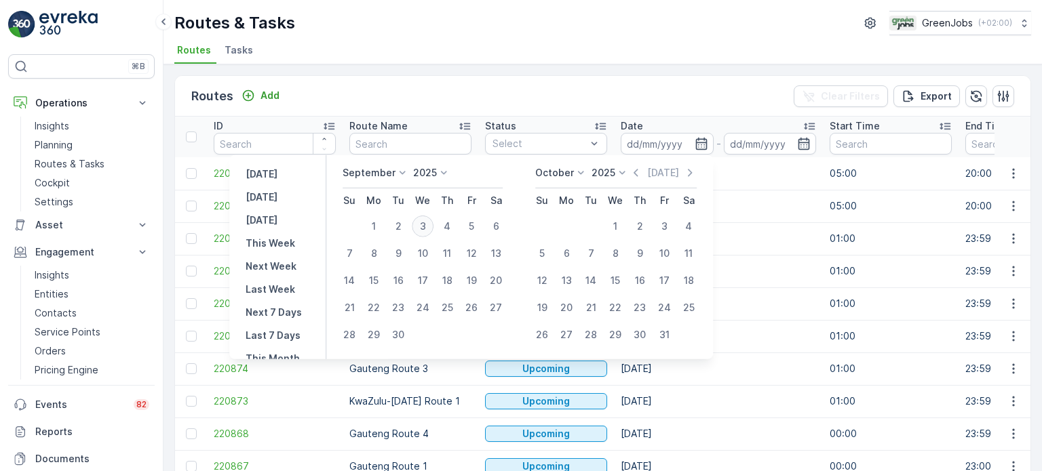
click at [426, 224] on div "3" at bounding box center [423, 227] width 22 height 22
type input "[DATE]"
click at [400, 228] on div "2" at bounding box center [398, 227] width 22 height 22
type input "[DATE]"
click at [400, 228] on div "2" at bounding box center [398, 227] width 22 height 22
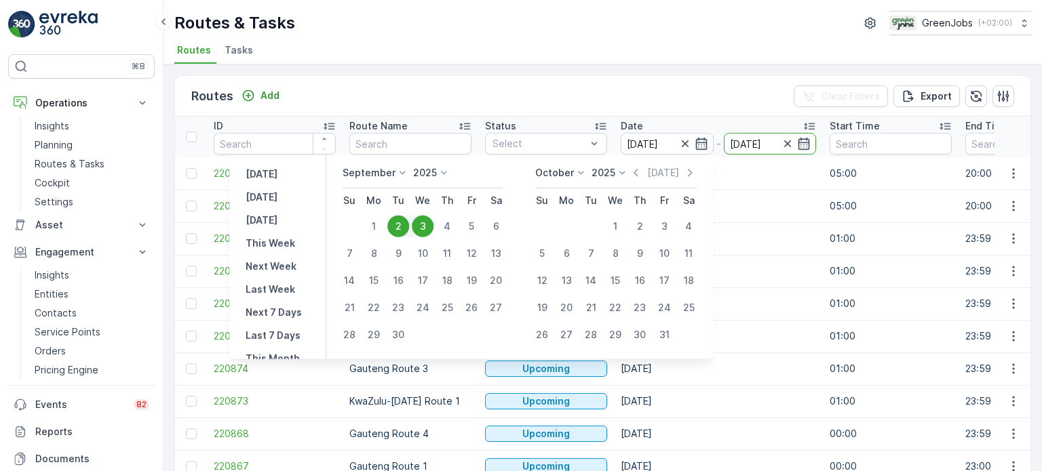
type input "[DATE]"
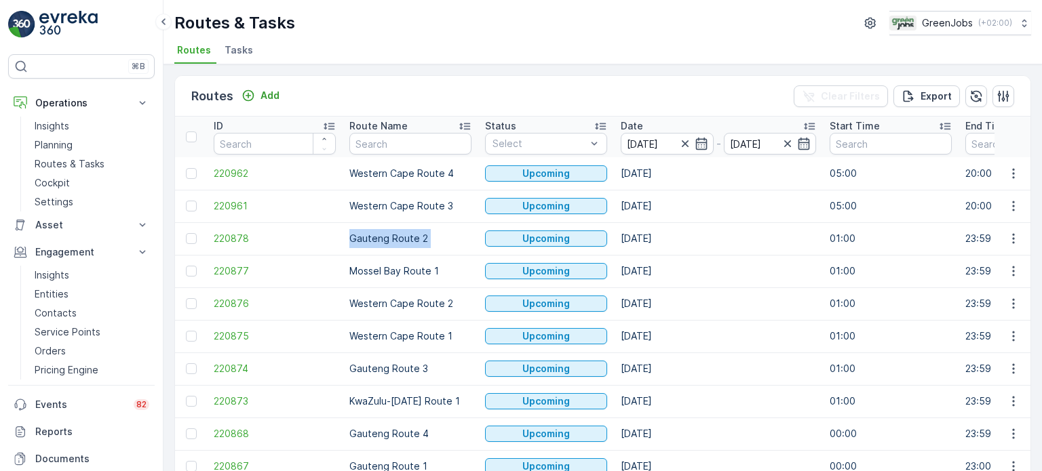
click at [400, 228] on td "Gauteng Route 2" at bounding box center [410, 238] width 136 height 33
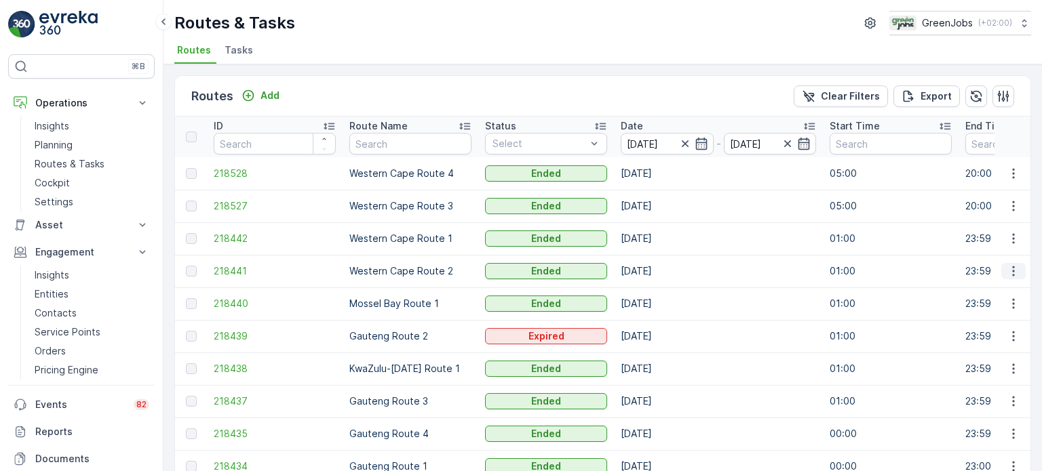
click at [1012, 266] on icon "button" at bounding box center [1013, 271] width 14 height 14
click at [958, 286] on span "See More Details" at bounding box center [981, 291] width 79 height 14
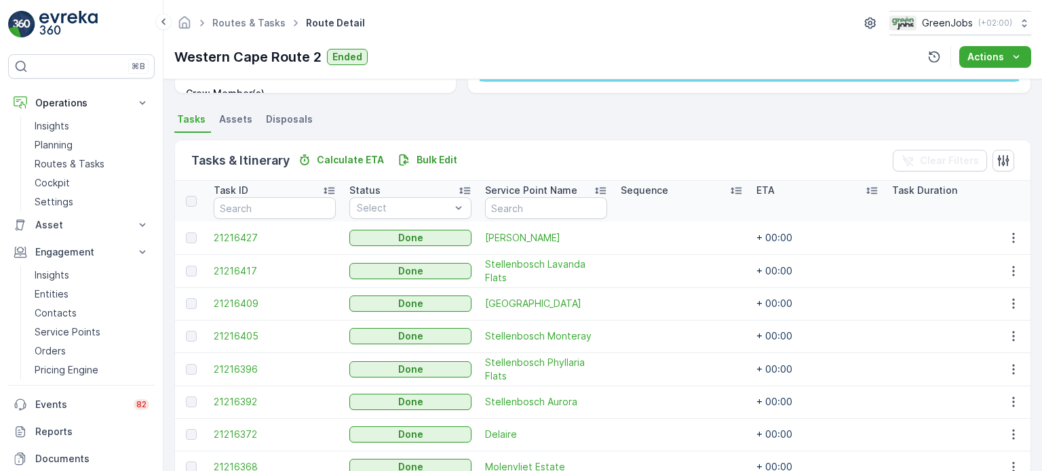
scroll to position [339, 0]
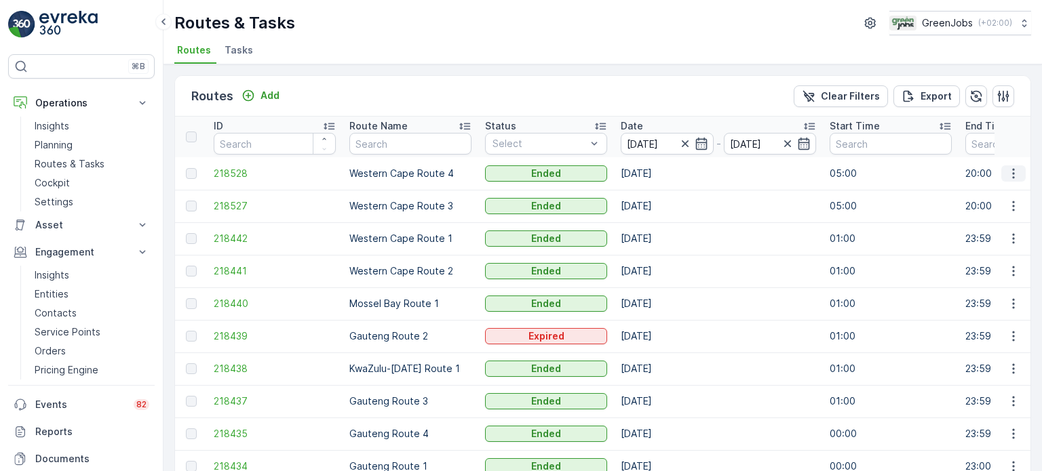
click at [1012, 170] on icon "button" at bounding box center [1013, 174] width 14 height 14
click at [1001, 192] on span "See More Details" at bounding box center [981, 193] width 79 height 14
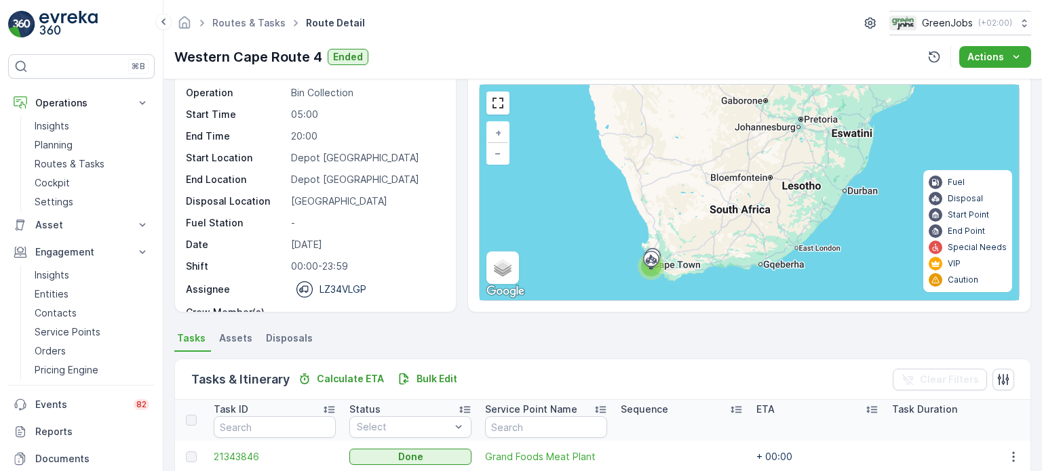
scroll to position [203, 0]
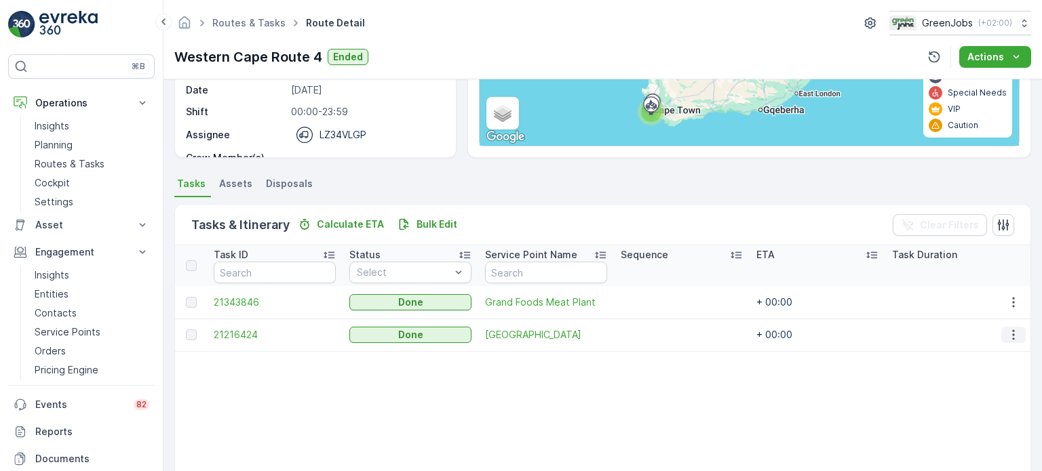
click at [1009, 337] on icon "button" at bounding box center [1013, 335] width 14 height 14
click at [965, 355] on span "See More Details" at bounding box center [996, 355] width 79 height 14
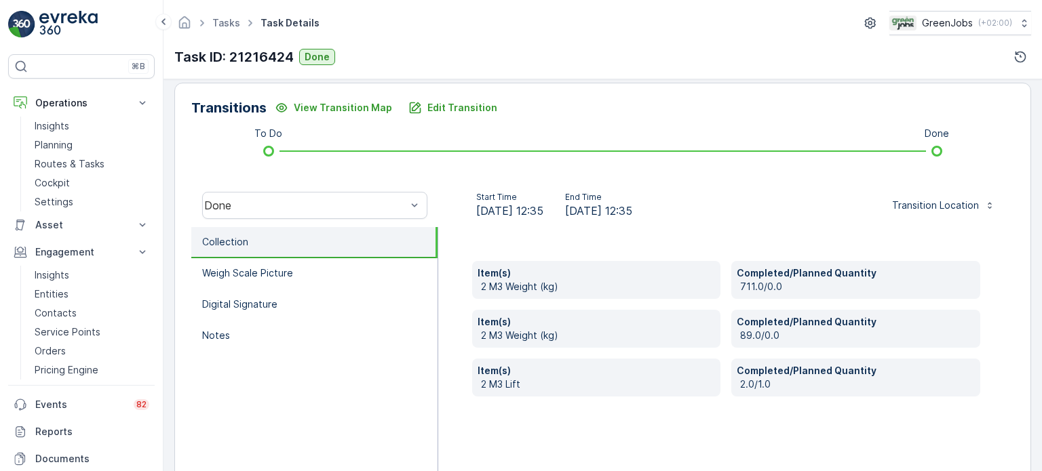
scroll to position [247, 0]
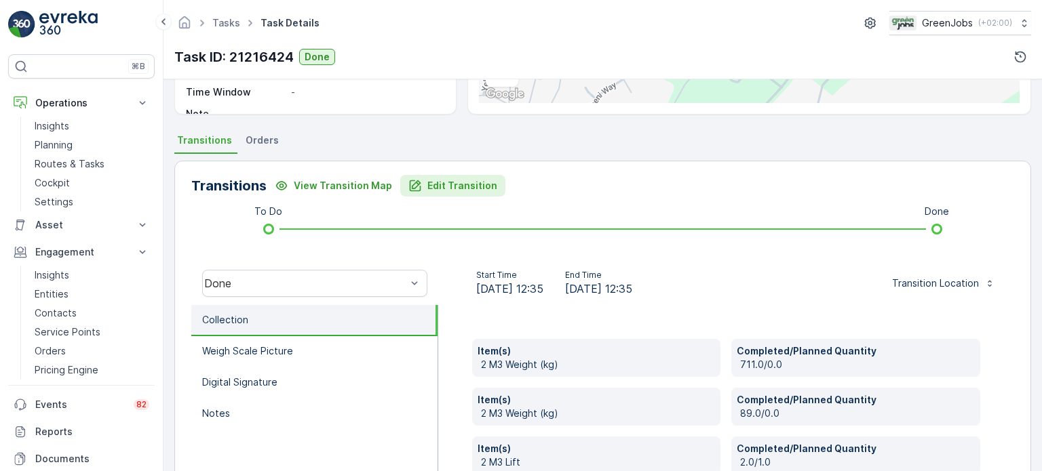
click at [467, 181] on p "Edit Transition" at bounding box center [462, 186] width 70 height 14
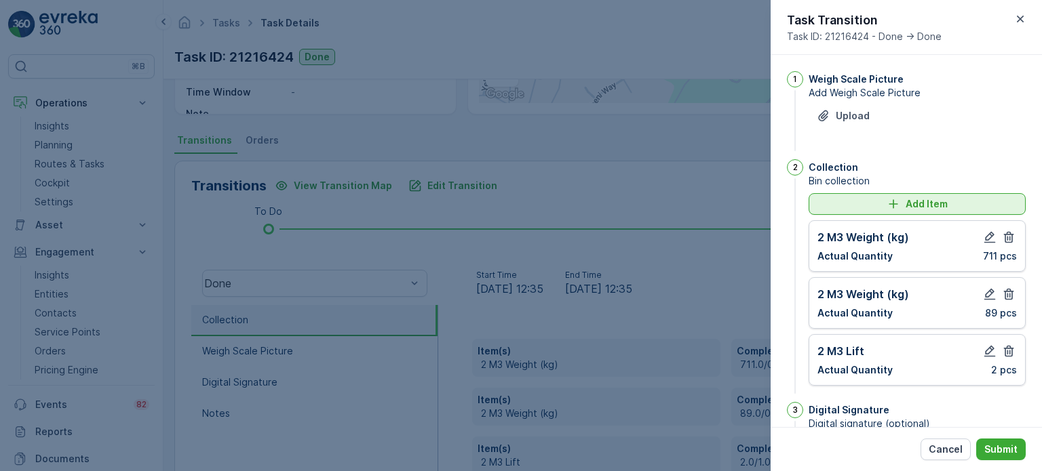
click at [919, 204] on p "Add Item" at bounding box center [926, 204] width 42 height 14
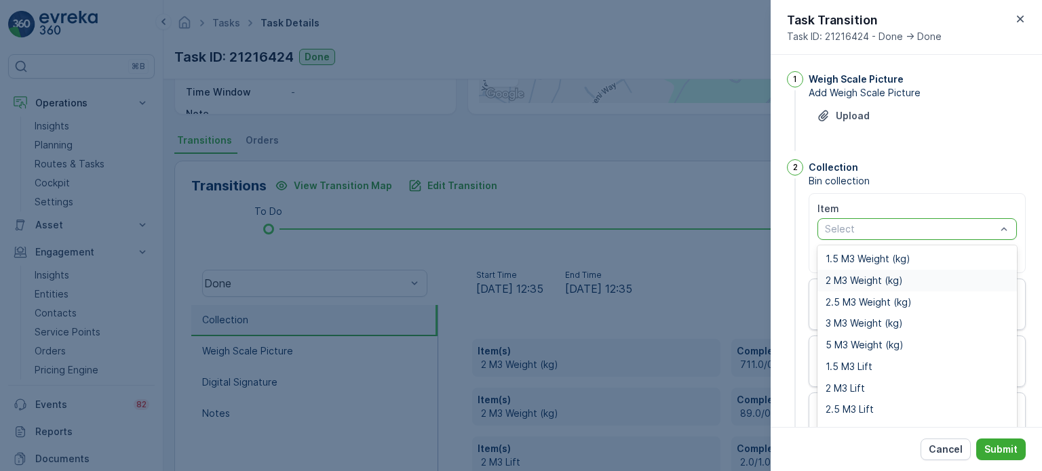
click at [873, 279] on span "2 M3 Weight (kg)" at bounding box center [863, 280] width 77 height 11
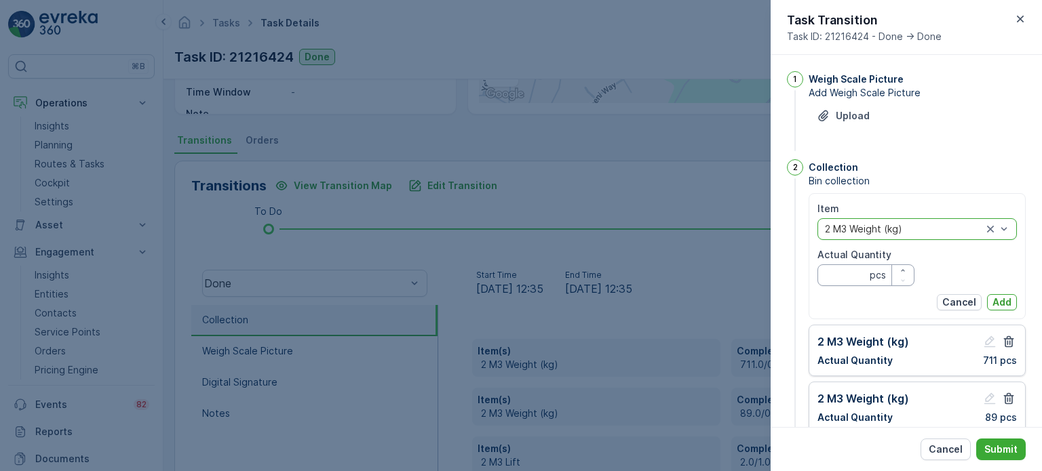
click at [852, 275] on Quantity "Actual Quantity" at bounding box center [865, 275] width 97 height 22
type Quantity "88"
click at [1005, 299] on p "Add" at bounding box center [1001, 303] width 19 height 14
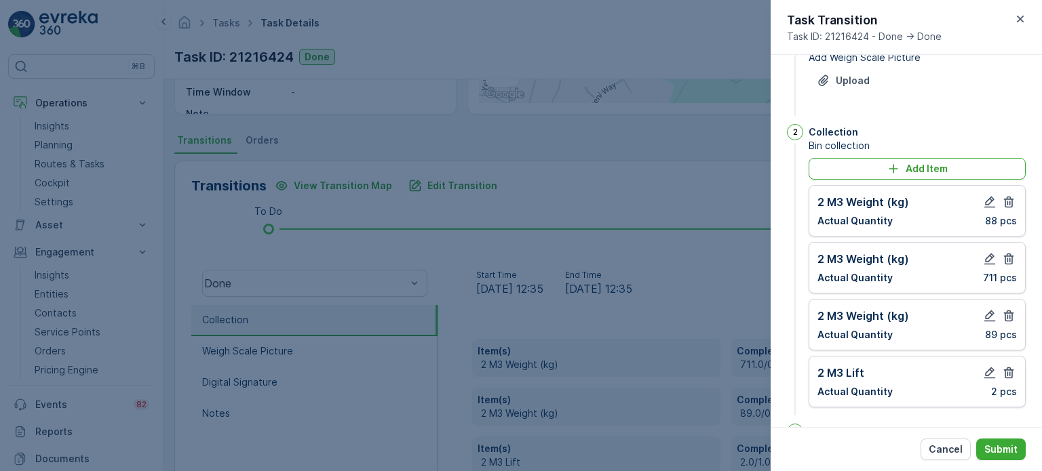
scroll to position [68, 0]
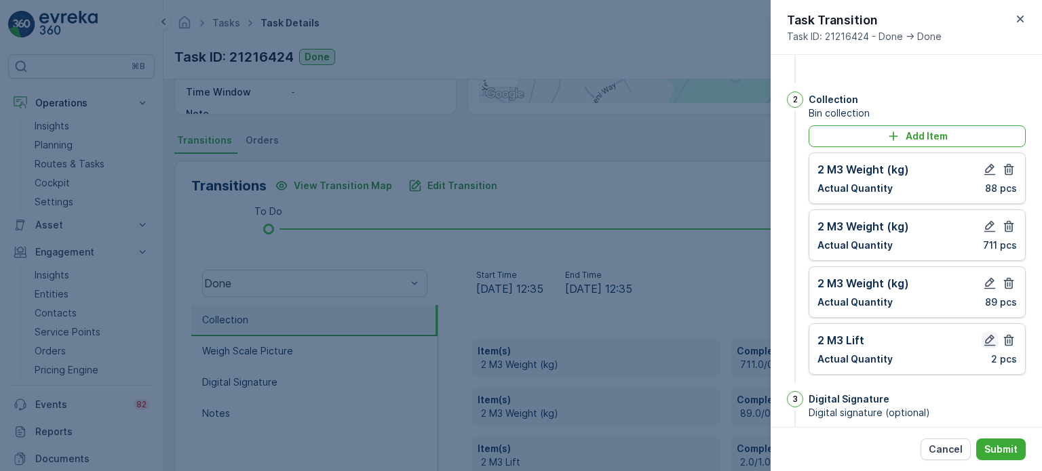
click at [987, 335] on icon "button" at bounding box center [990, 341] width 12 height 12
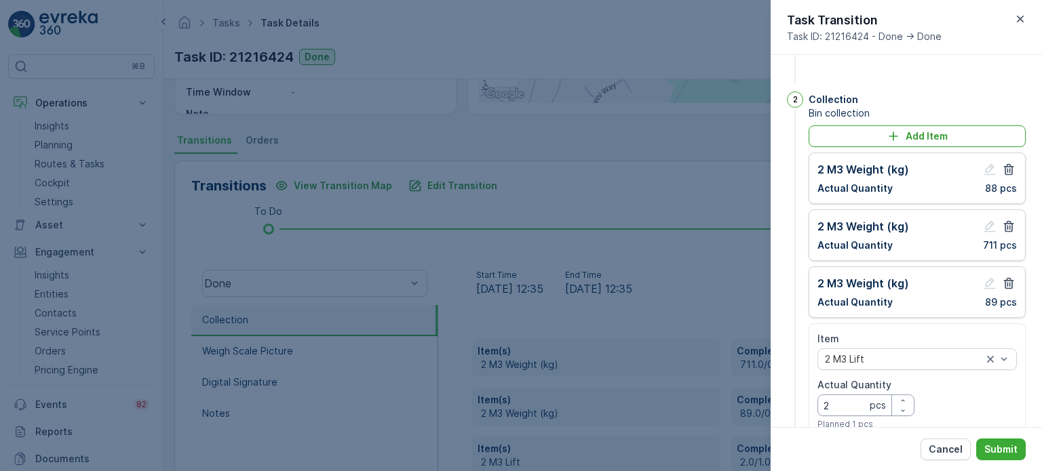
click at [849, 401] on Quantity "2" at bounding box center [865, 406] width 97 height 22
type Quantity "3"
click at [1003, 444] on p "Submit" at bounding box center [1000, 450] width 33 height 14
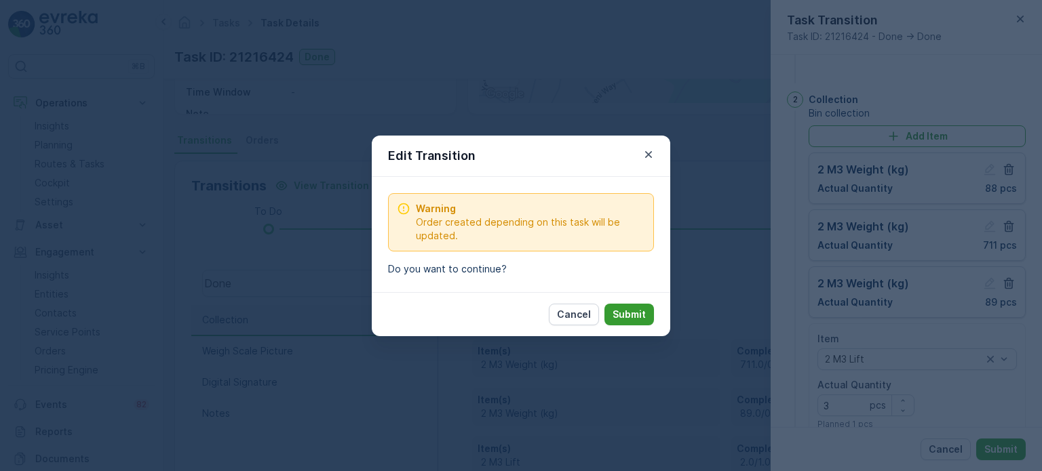
click at [629, 312] on p "Submit" at bounding box center [628, 315] width 33 height 14
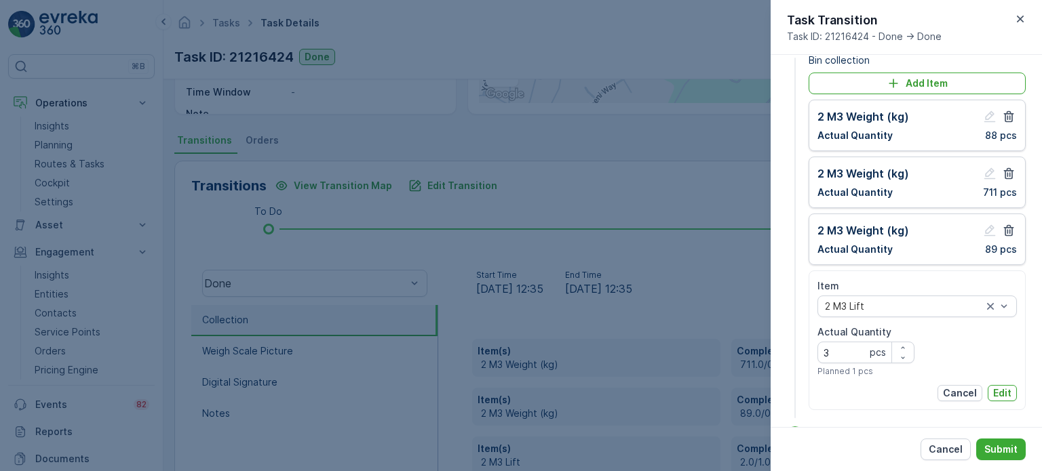
scroll to position [203, 0]
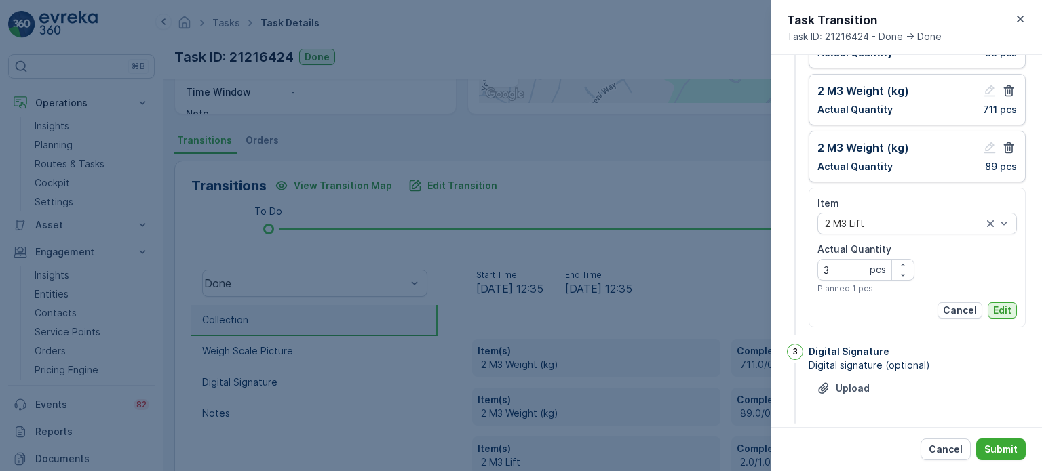
click at [997, 308] on p "Edit" at bounding box center [1002, 311] width 18 height 14
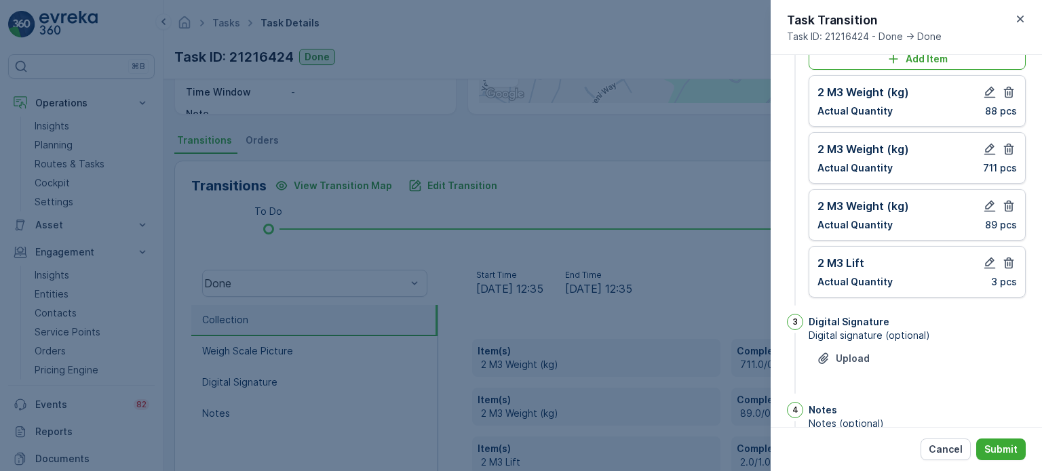
scroll to position [68, 0]
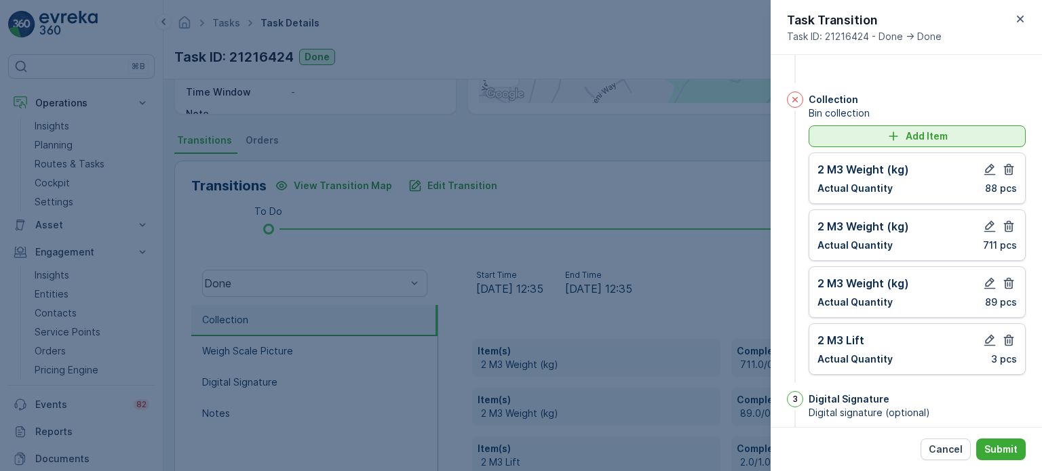
click at [825, 133] on div "Add Item" at bounding box center [916, 137] width 201 height 14
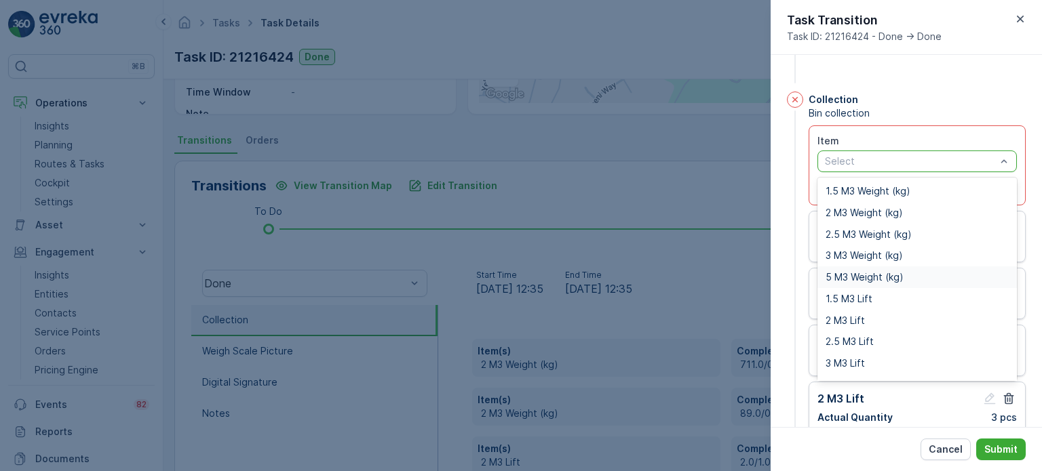
click at [855, 279] on span "5 M3 Weight (kg)" at bounding box center [864, 277] width 78 height 11
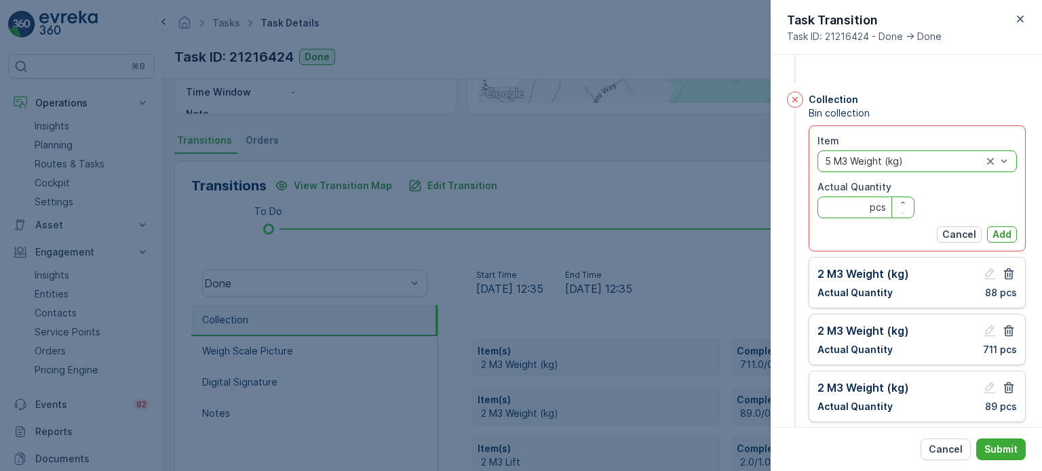
click at [841, 210] on Quantity "Actual Quantity" at bounding box center [865, 208] width 97 height 22
type Quantity "980"
click at [992, 232] on p "Add" at bounding box center [1001, 235] width 19 height 14
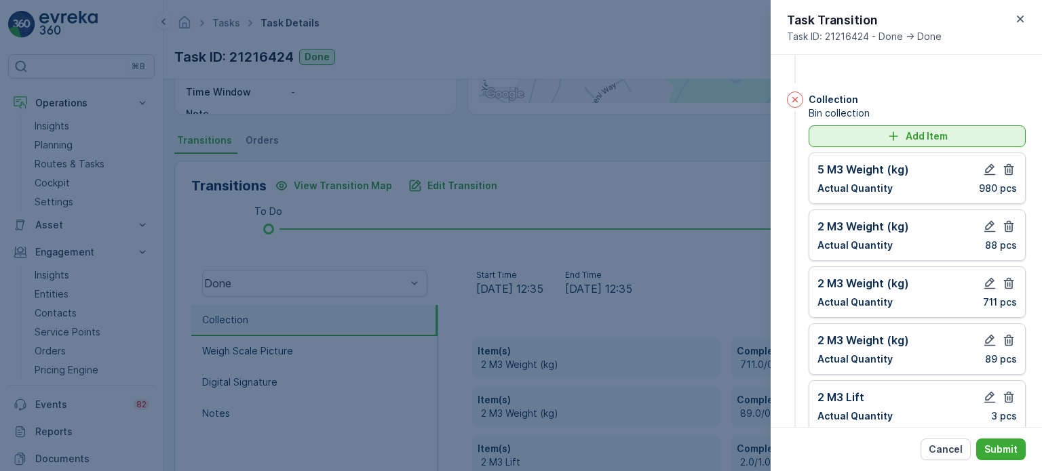
click at [840, 136] on div "Add Item" at bounding box center [916, 137] width 201 height 14
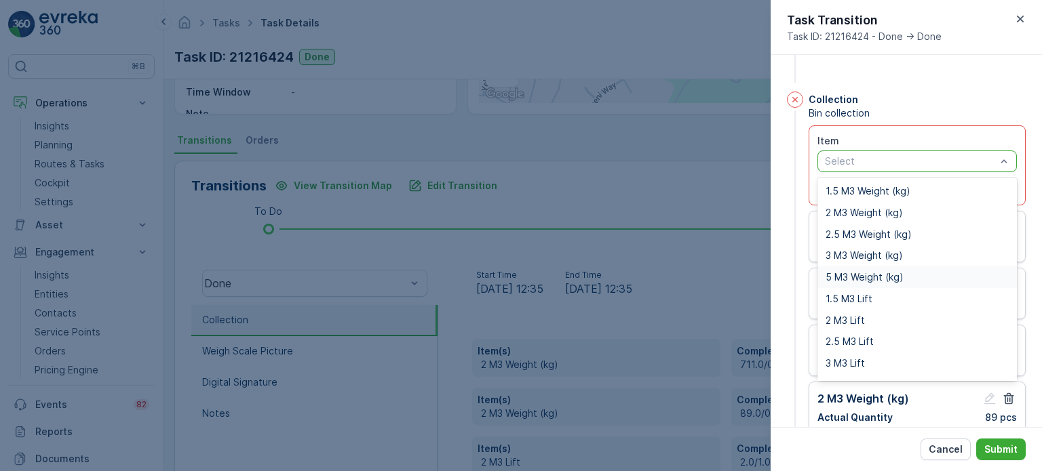
click at [836, 276] on span "5 M3 Weight (kg)" at bounding box center [864, 277] width 78 height 11
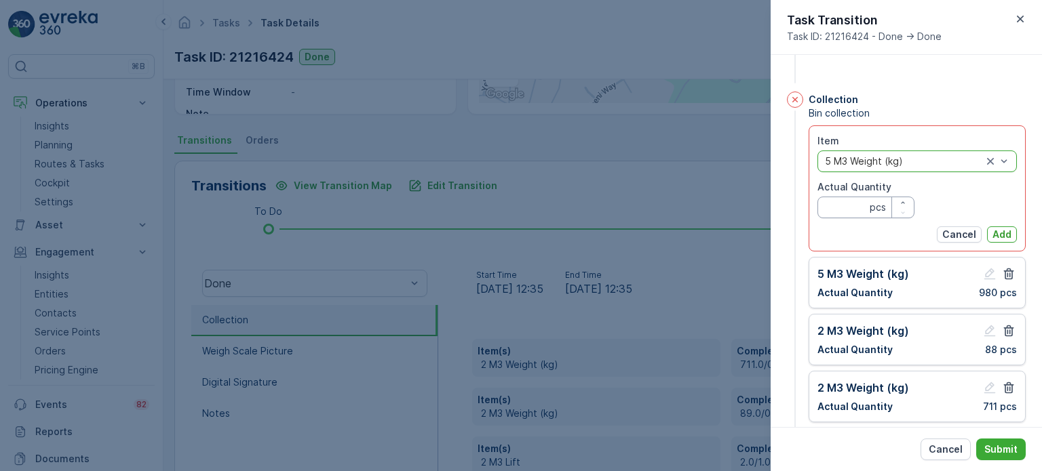
click at [835, 203] on Quantity "Actual Quantity" at bounding box center [865, 208] width 97 height 22
type Quantity "450"
click at [1008, 231] on button "Add" at bounding box center [1002, 234] width 30 height 16
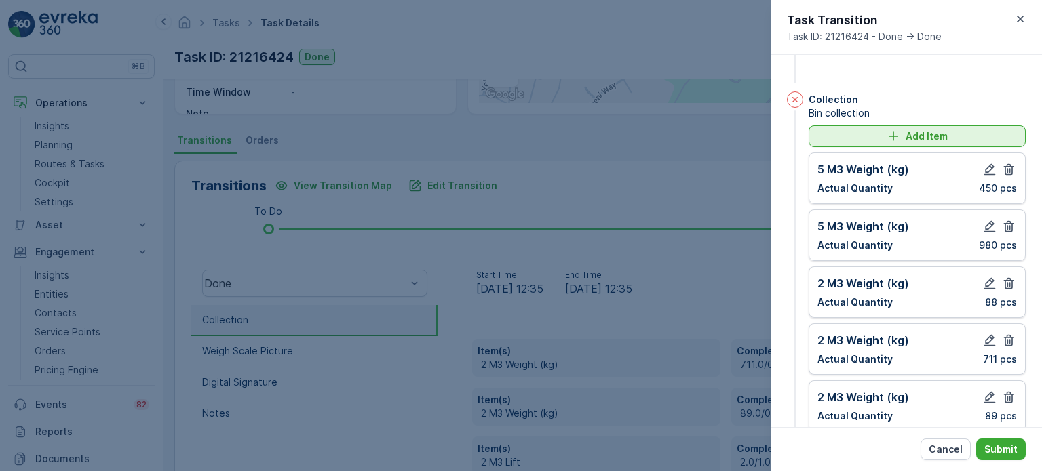
click at [863, 130] on div "Add Item" at bounding box center [916, 137] width 201 height 14
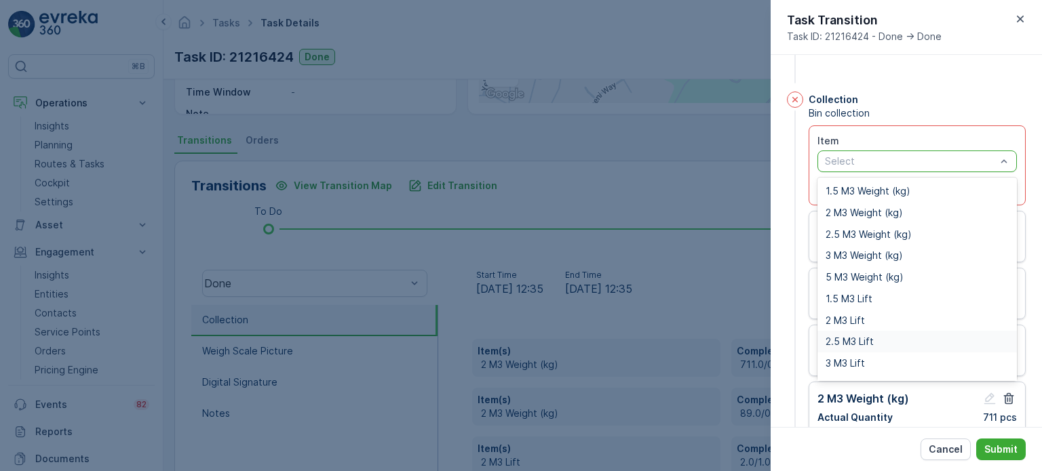
scroll to position [17, 0]
click at [841, 363] on span "5 M3 Lift" at bounding box center [845, 368] width 40 height 11
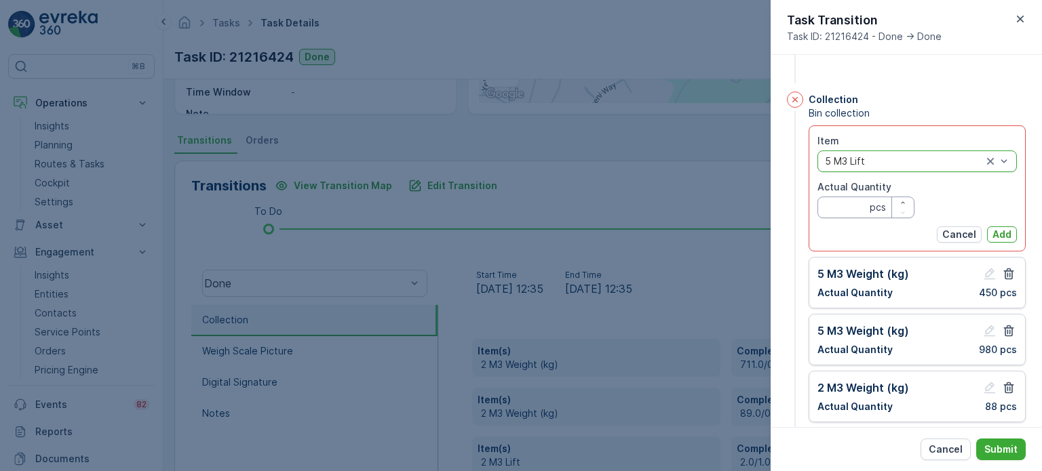
click at [835, 211] on Quantity "Actual Quantity" at bounding box center [865, 208] width 97 height 22
type Quantity "2"
click at [1000, 230] on p "Add" at bounding box center [1001, 235] width 19 height 14
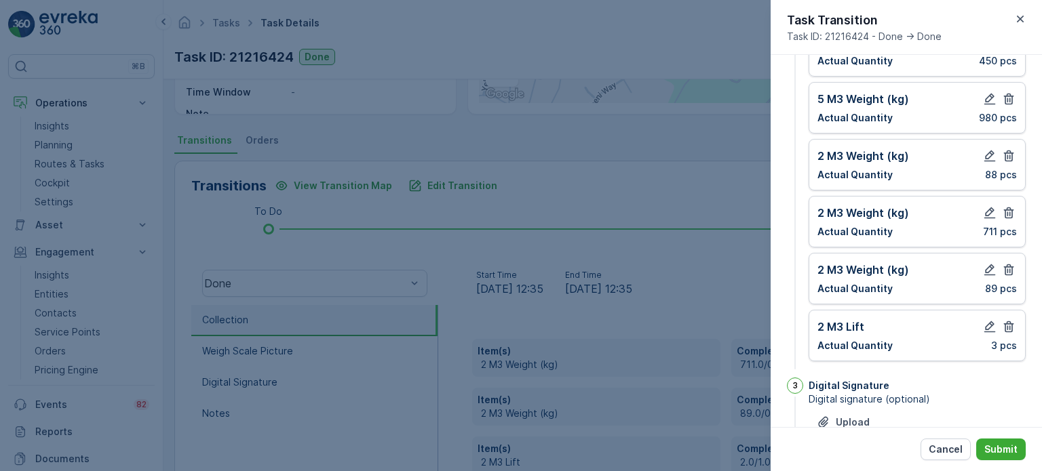
scroll to position [271, 0]
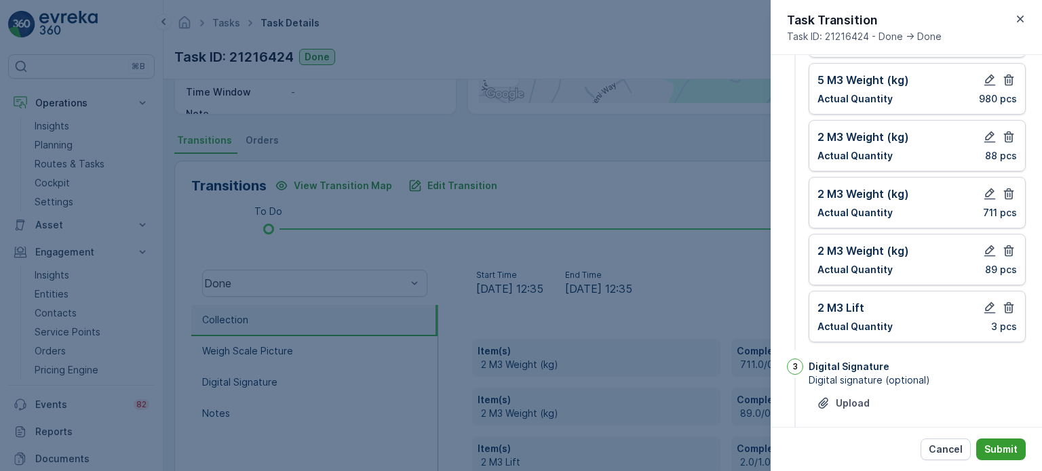
click at [995, 444] on p "Submit" at bounding box center [1000, 450] width 33 height 14
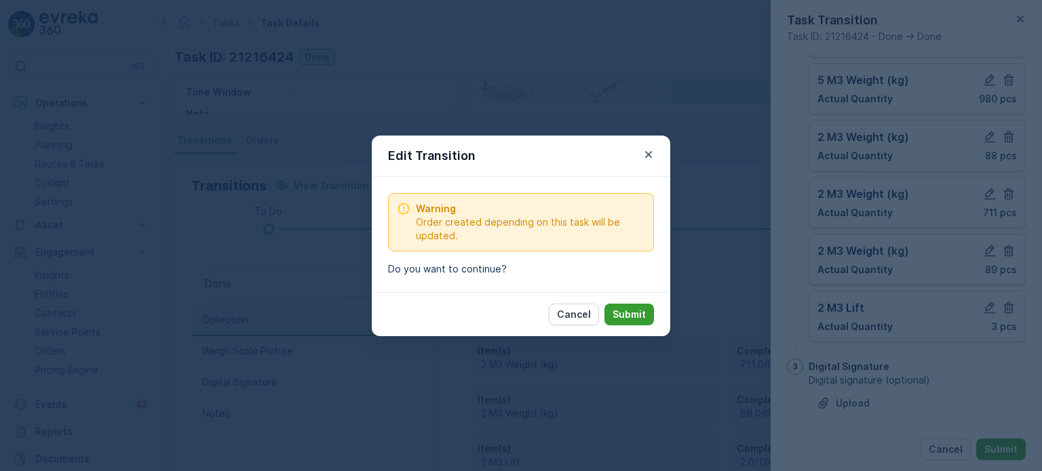
click at [647, 317] on button "Submit" at bounding box center [628, 315] width 49 height 22
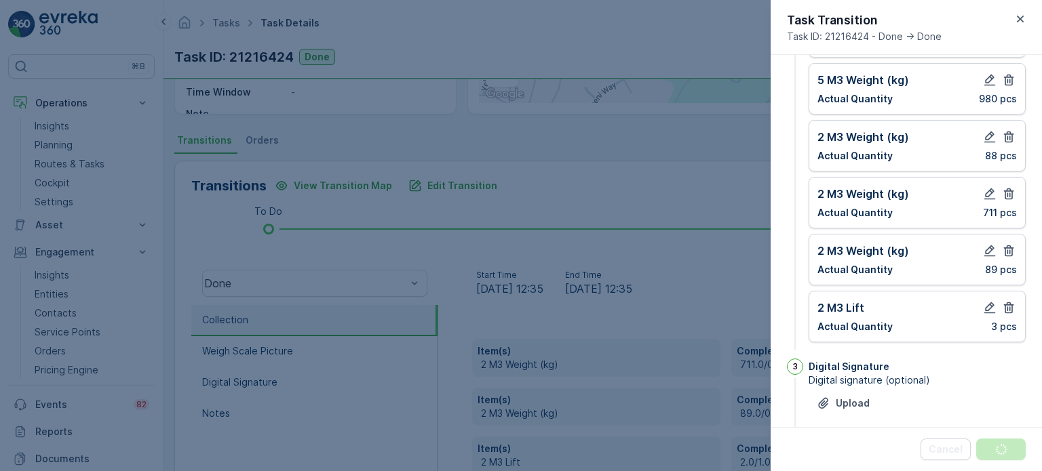
scroll to position [0, 0]
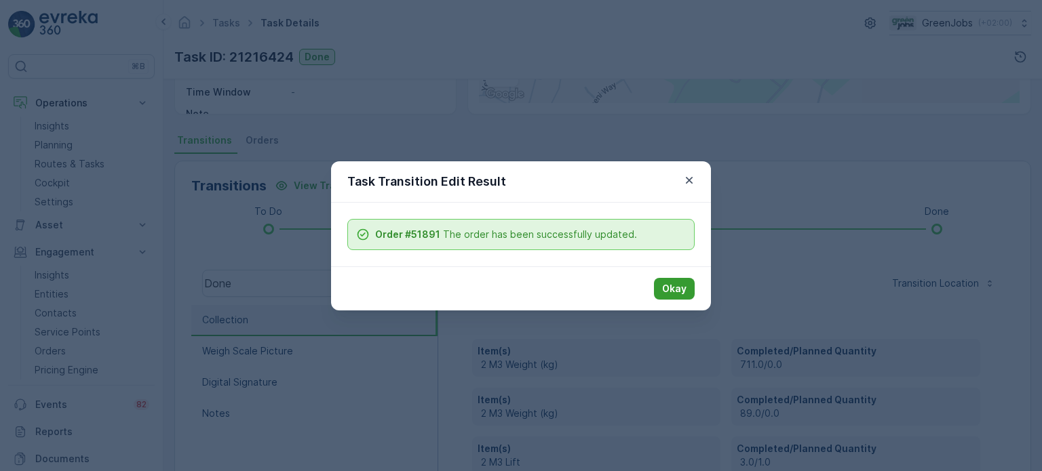
click at [679, 288] on p "Okay" at bounding box center [674, 289] width 24 height 14
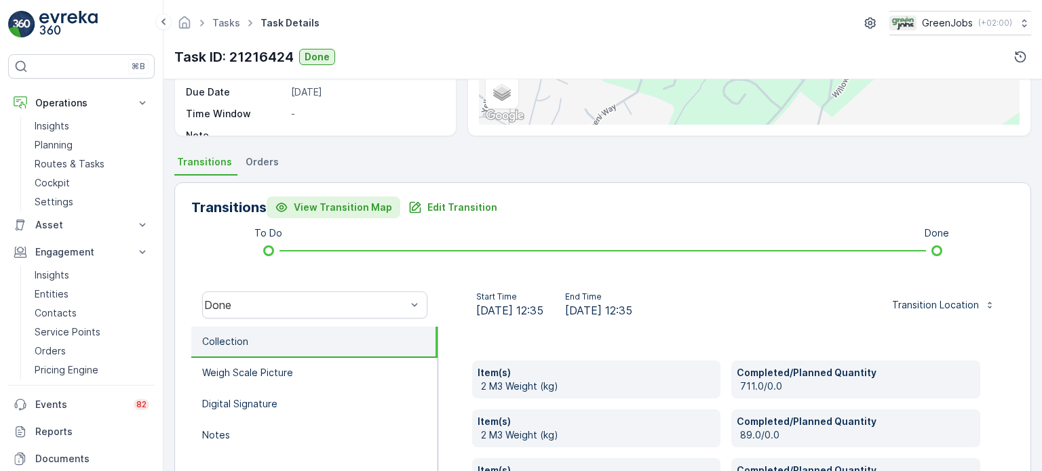
scroll to position [114, 0]
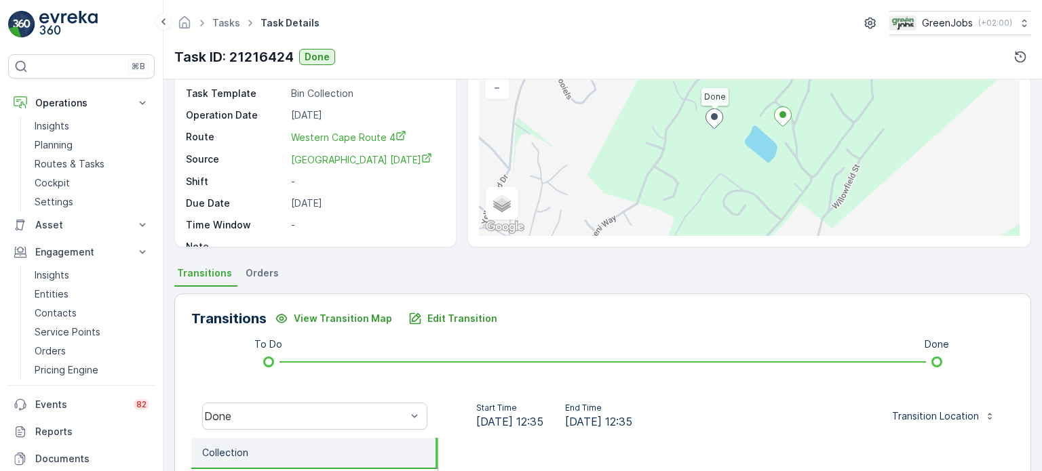
click at [271, 271] on span "Orders" at bounding box center [261, 273] width 33 height 14
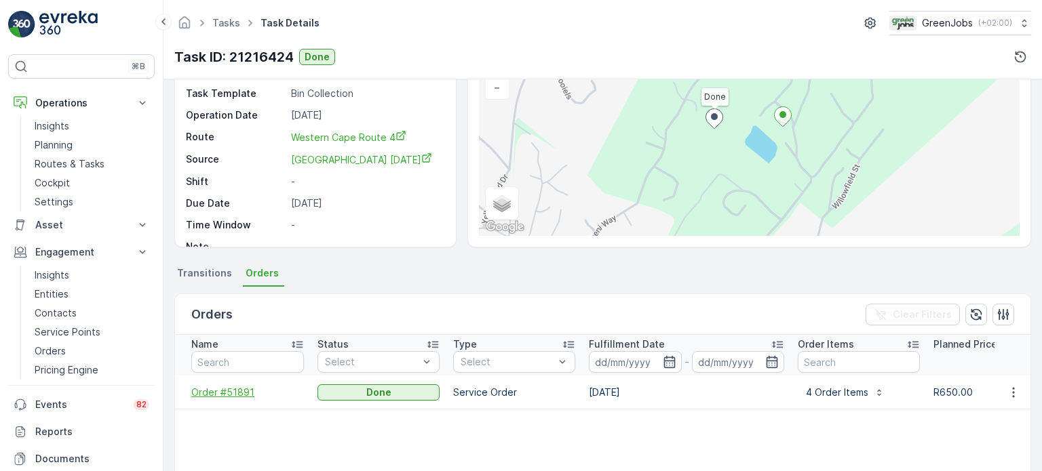
click at [223, 393] on span "Order #51891" at bounding box center [247, 393] width 113 height 14
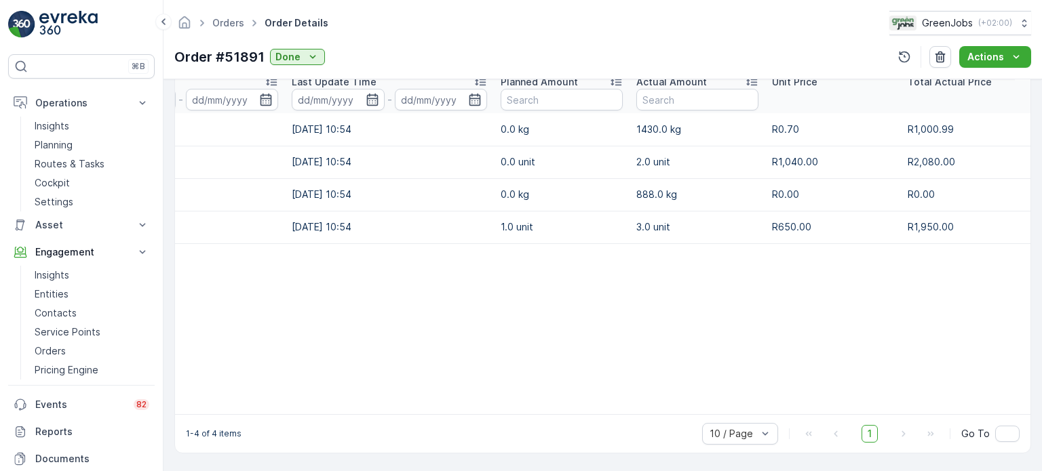
scroll to position [381, 0]
